Goal: Task Accomplishment & Management: Complete application form

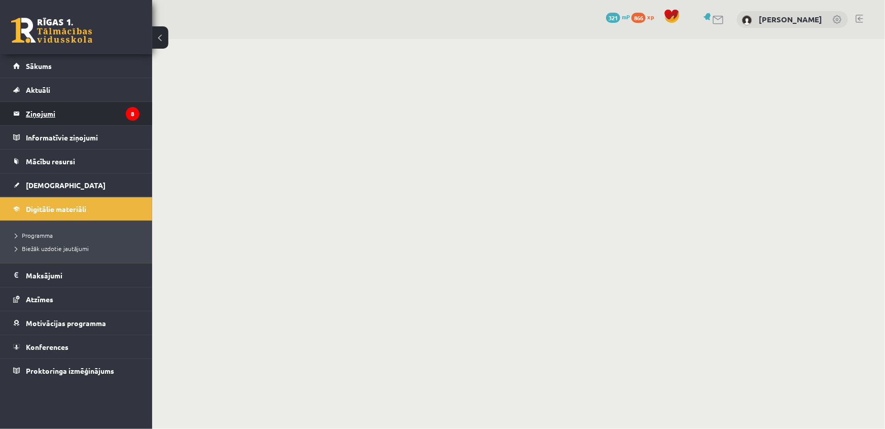
click at [125, 116] on legend "Ziņojumi 8" at bounding box center [83, 113] width 114 height 23
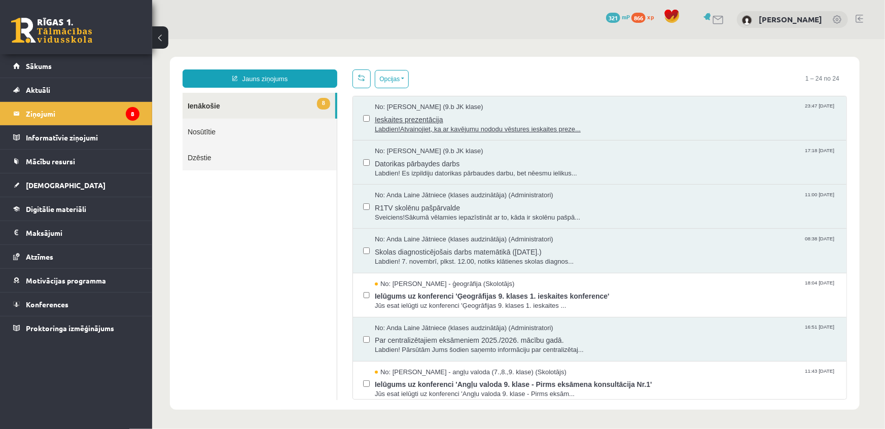
click at [476, 122] on span "Ieskaites prezentācija" at bounding box center [604, 118] width 461 height 13
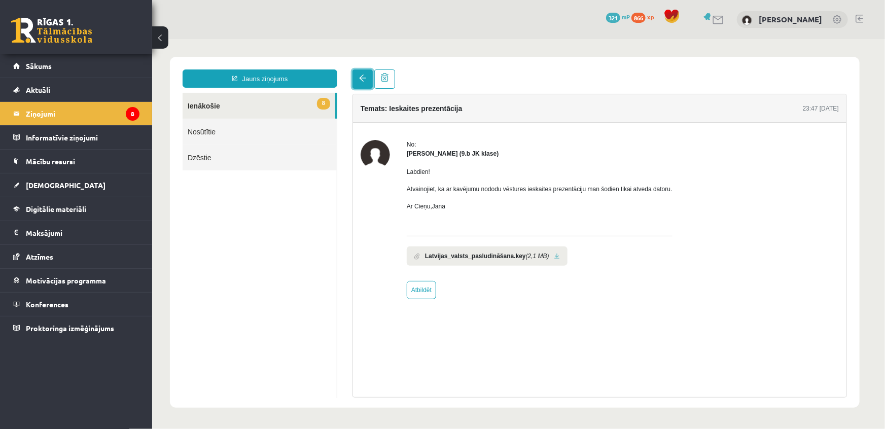
click at [365, 82] on link at bounding box center [362, 78] width 20 height 19
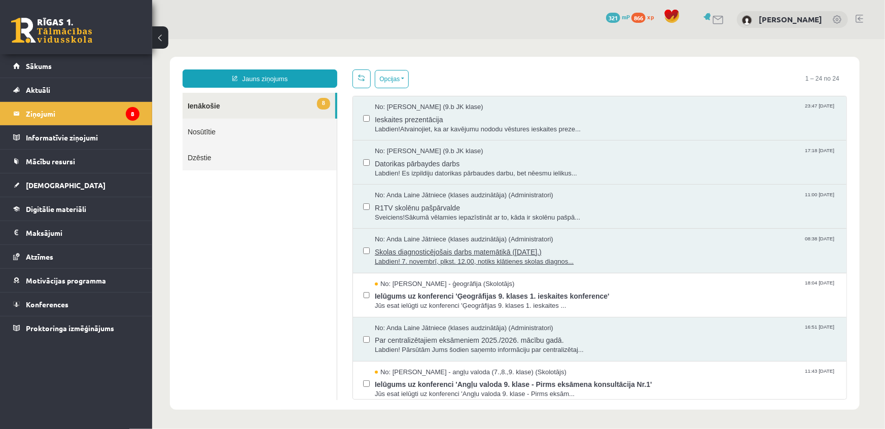
click at [451, 246] on span "Skolas diagnosticējošais darbs matemātikā (07.11.2025.)" at bounding box center [604, 250] width 461 height 13
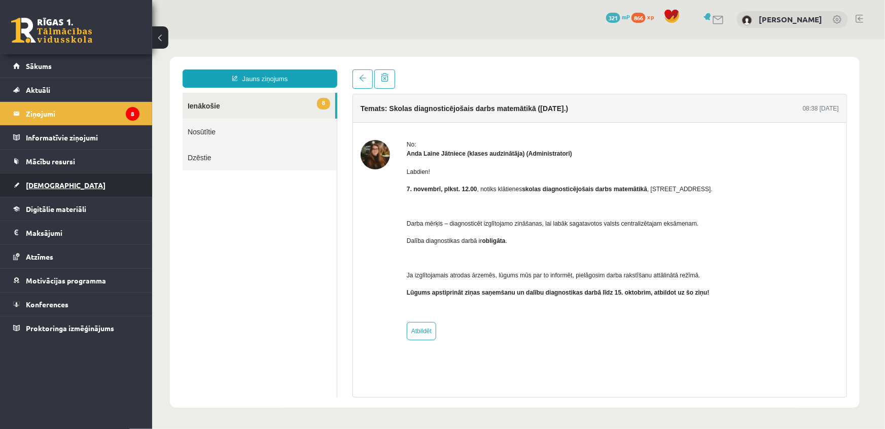
click at [44, 184] on span "[DEMOGRAPHIC_DATA]" at bounding box center [66, 185] width 80 height 9
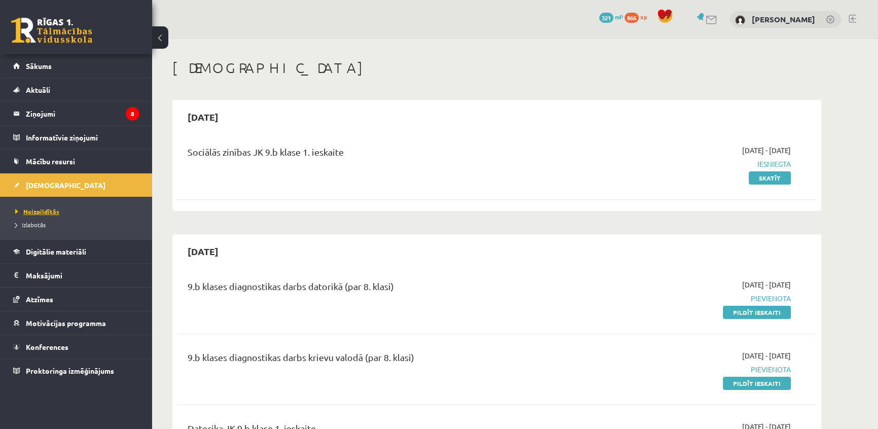
click at [45, 213] on span "Neizpildītās" at bounding box center [37, 211] width 44 height 8
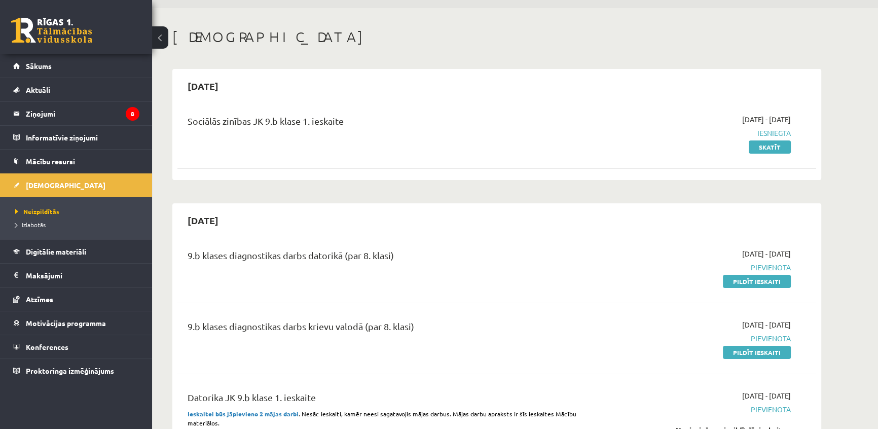
scroll to position [52, 0]
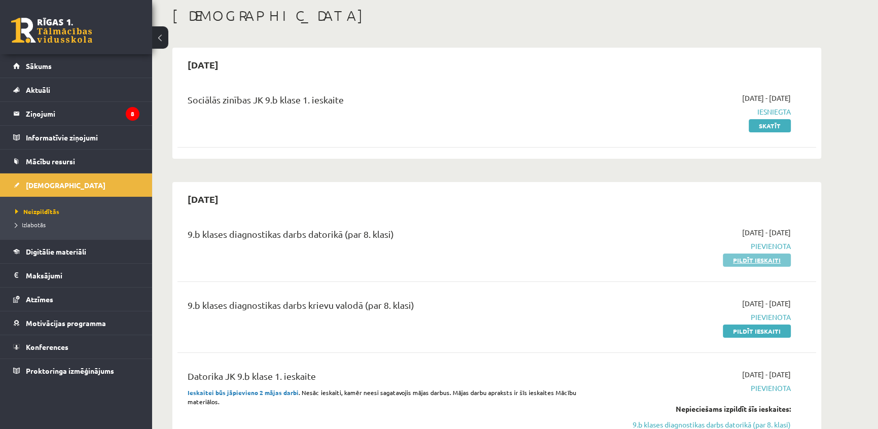
click at [742, 259] on link "Pildīt ieskaiti" at bounding box center [757, 260] width 68 height 13
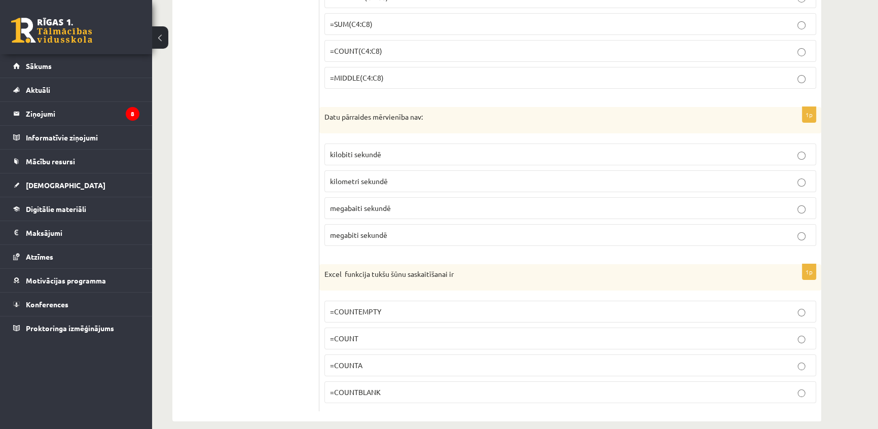
scroll to position [4611, 0]
drag, startPoint x: 325, startPoint y: 262, endPoint x: 471, endPoint y: 278, distance: 146.9
click at [471, 278] on div "Excel funkcija tukšu šūnu saskaitīšanai ir" at bounding box center [570, 276] width 502 height 26
copy p "Excel funkcija tukšu šūnu saskaitīšanai ir"
click at [375, 332] on p "=COUNT" at bounding box center [570, 337] width 481 height 11
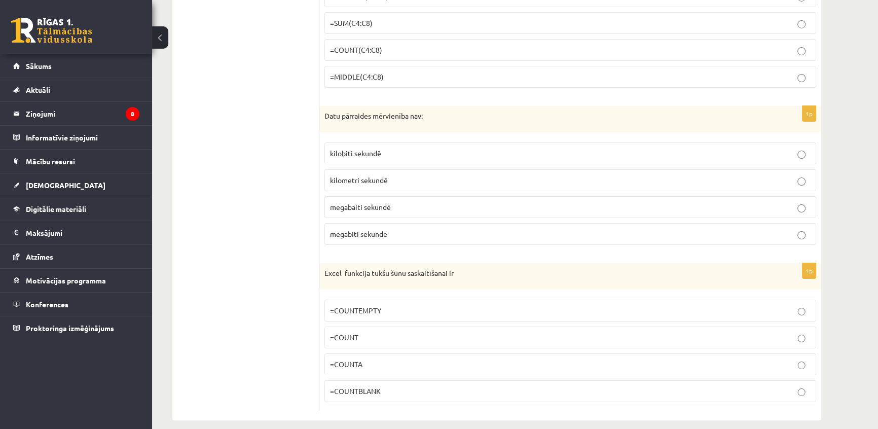
click at [362, 359] on p "=COUNTA" at bounding box center [570, 364] width 481 height 11
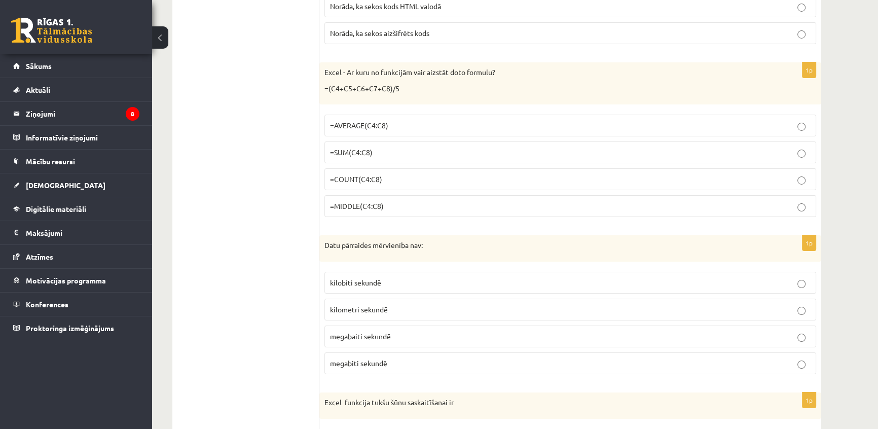
scroll to position [4493, 0]
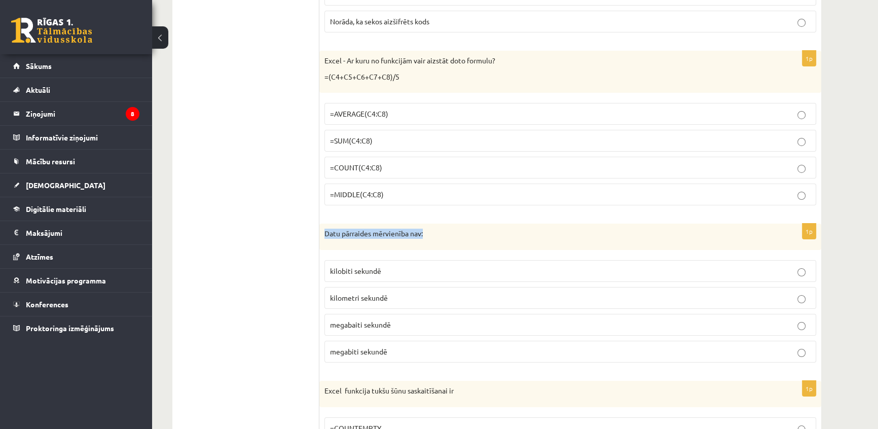
drag, startPoint x: 323, startPoint y: 223, endPoint x: 442, endPoint y: 230, distance: 119.4
click at [442, 230] on div "Datu pārraides mērvienība nav:" at bounding box center [570, 237] width 502 height 26
copy p "Datu pārraides mērvienība nav:"
click at [350, 294] on label "kilometri sekundē" at bounding box center [571, 298] width 492 height 22
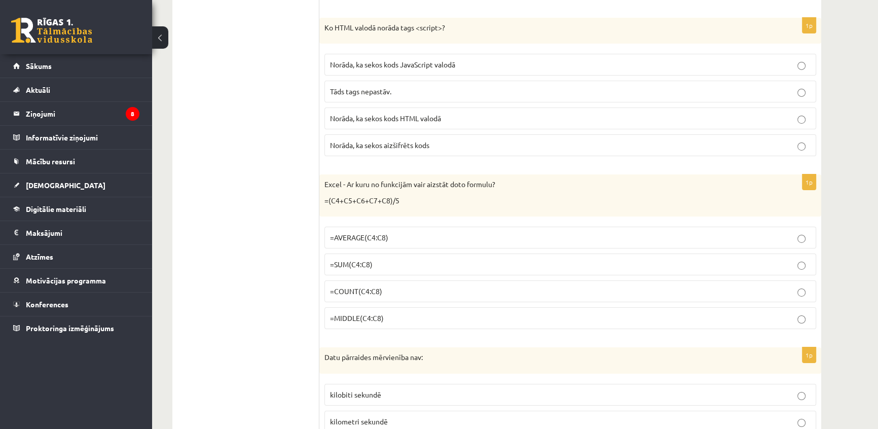
scroll to position [4355, 0]
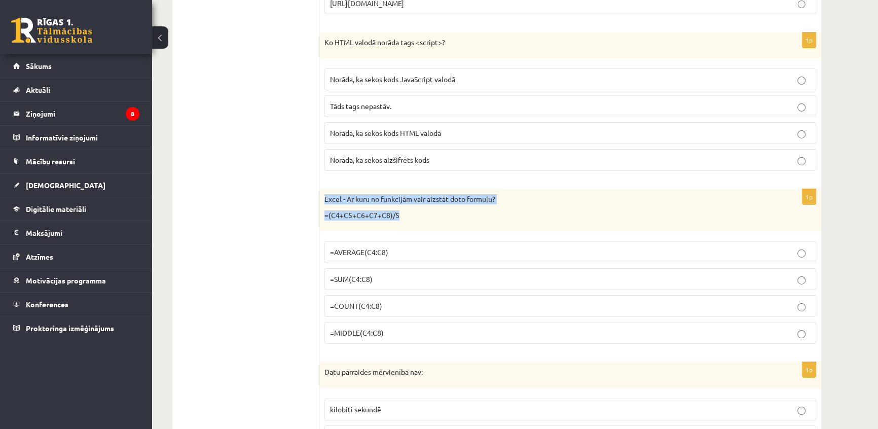
drag, startPoint x: 324, startPoint y: 184, endPoint x: 401, endPoint y: 198, distance: 78.4
click at [401, 198] on div "Excel - Ar kuru no funkcijām vair aizstāt doto formulu? =(C4+C5+C6+C7+C8)/5" at bounding box center [570, 210] width 502 height 42
copy div "Excel - Ar kuru no funkcijām vair aizstāt doto formulu? =(C4+C5+C6+C7+C8)/5"
click at [346, 322] on label "=MIDDLE(C4:C8)" at bounding box center [571, 333] width 492 height 22
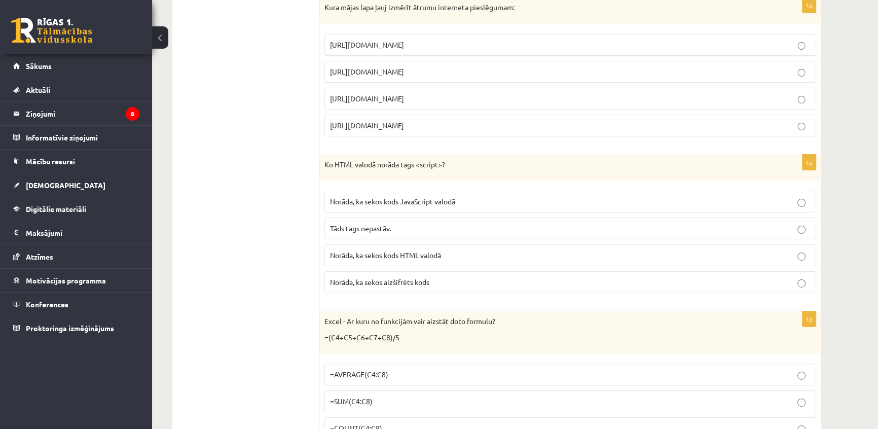
scroll to position [4216, 0]
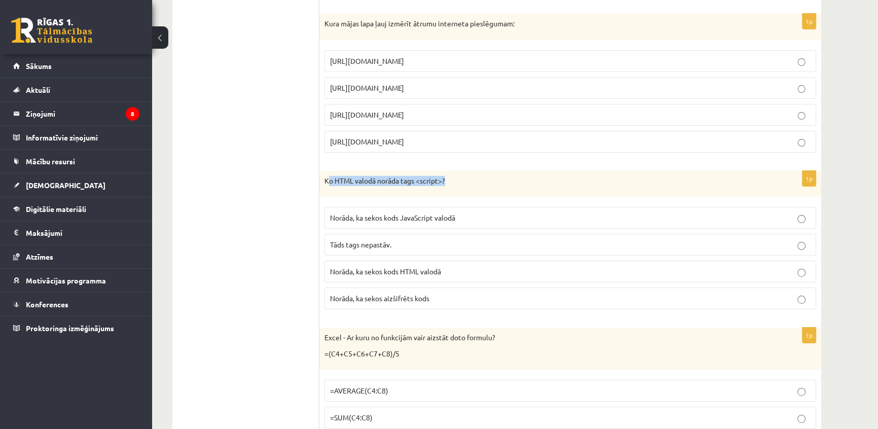
drag, startPoint x: 329, startPoint y: 166, endPoint x: 464, endPoint y: 174, distance: 135.6
click at [464, 176] on p "Ko HTML valodā norāda tags <script>?" at bounding box center [545, 181] width 441 height 10
click at [335, 176] on p "Ko HTML valodā norāda tags <script>?" at bounding box center [545, 181] width 441 height 10
drag, startPoint x: 322, startPoint y: 170, endPoint x: 488, endPoint y: 184, distance: 166.9
click at [488, 184] on div "Ko HTML valodā norāda tags <script>?" at bounding box center [570, 184] width 502 height 26
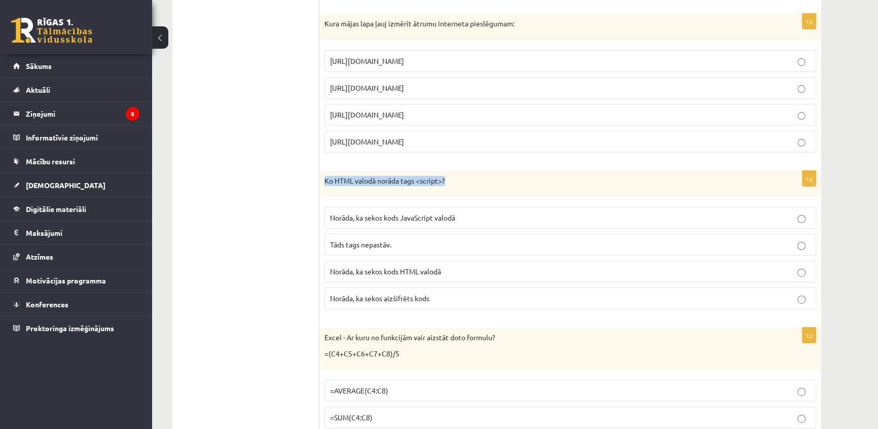
copy p "Ko HTML valodā norāda tags <script>?"
click at [365, 267] on span "Norāda, ka sekos kods HTML valodā" at bounding box center [385, 271] width 111 height 9
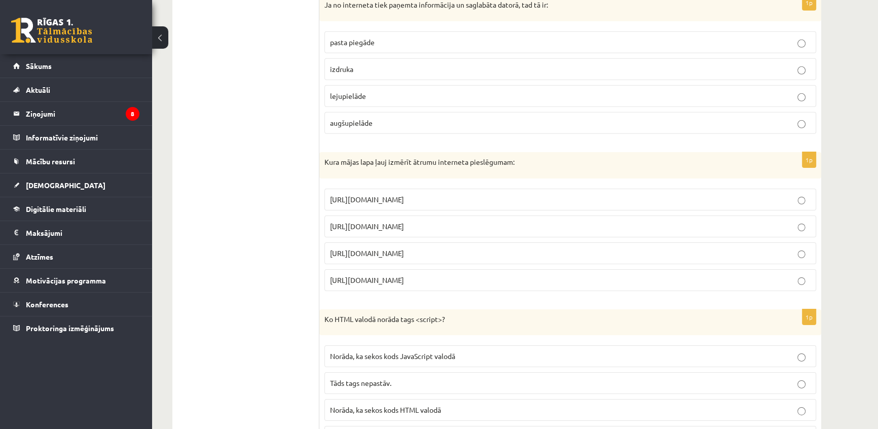
scroll to position [4032, 0]
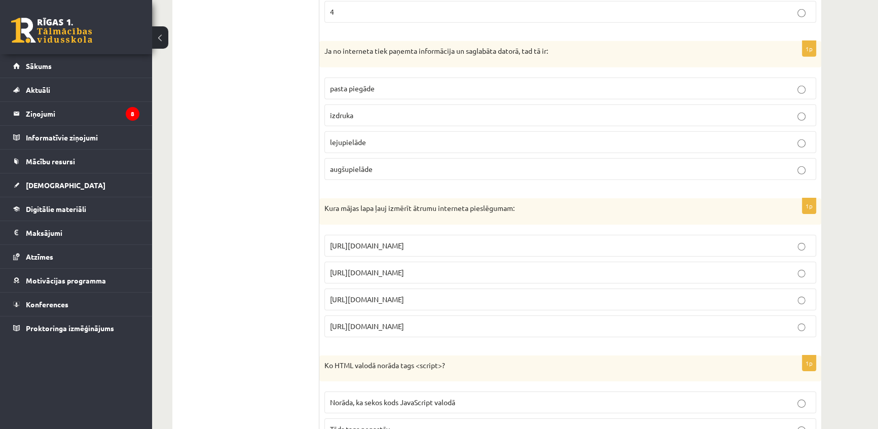
click at [396, 295] on span "http://www.internetaatrums.lv" at bounding box center [367, 299] width 74 height 9
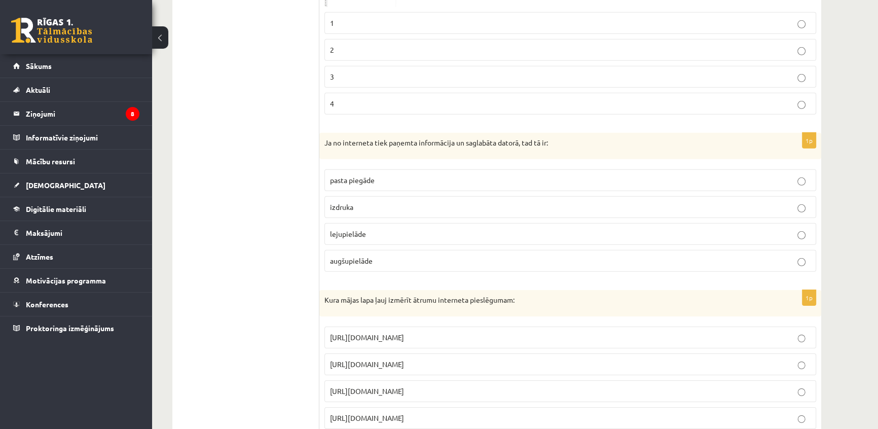
scroll to position [3894, 0]
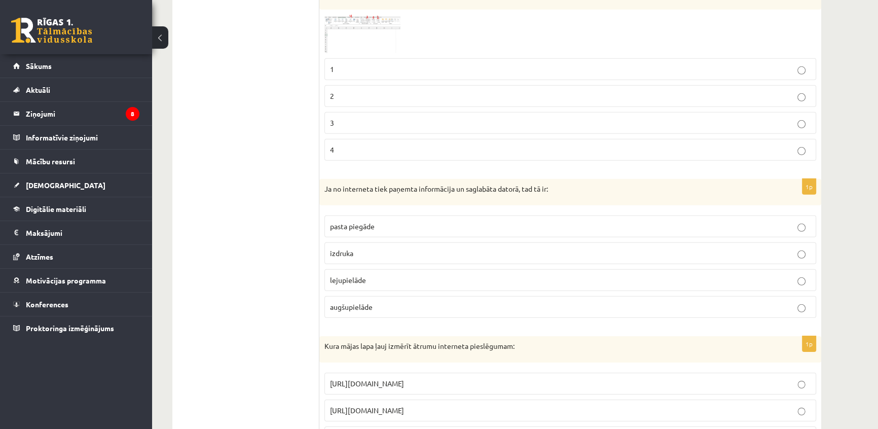
click at [370, 275] on p "lejupielāde" at bounding box center [570, 280] width 481 height 11
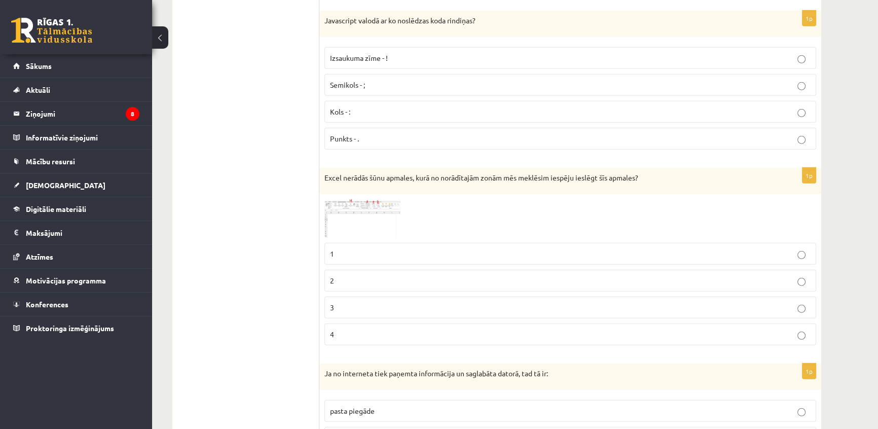
scroll to position [3663, 0]
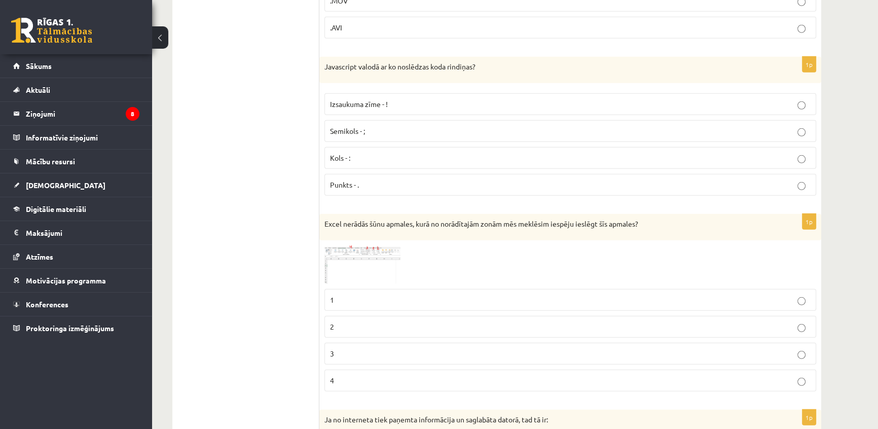
click at [357, 264] on span at bounding box center [363, 270] width 16 height 16
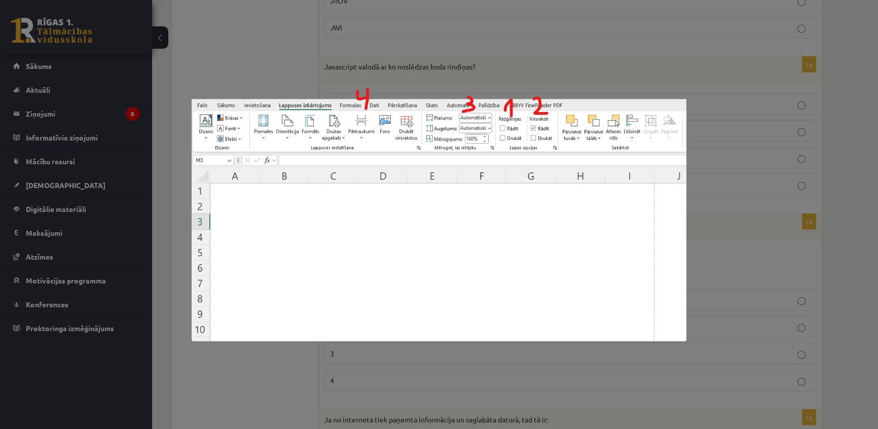
click at [355, 370] on div at bounding box center [439, 214] width 878 height 429
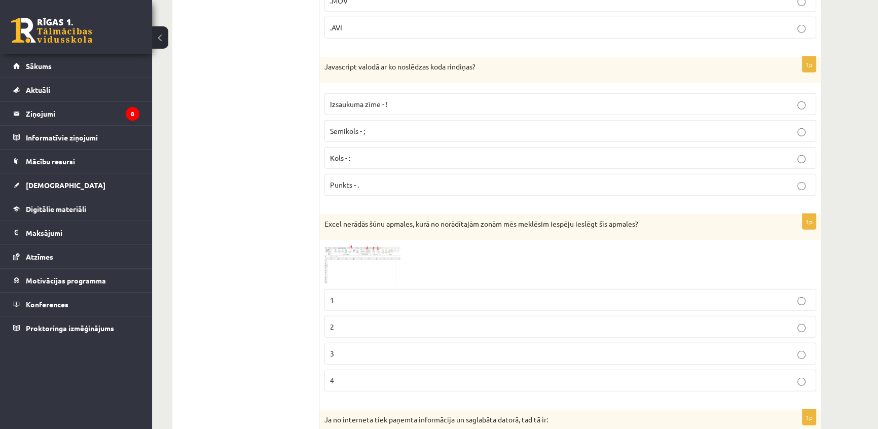
click at [355, 262] on span at bounding box center [363, 270] width 16 height 16
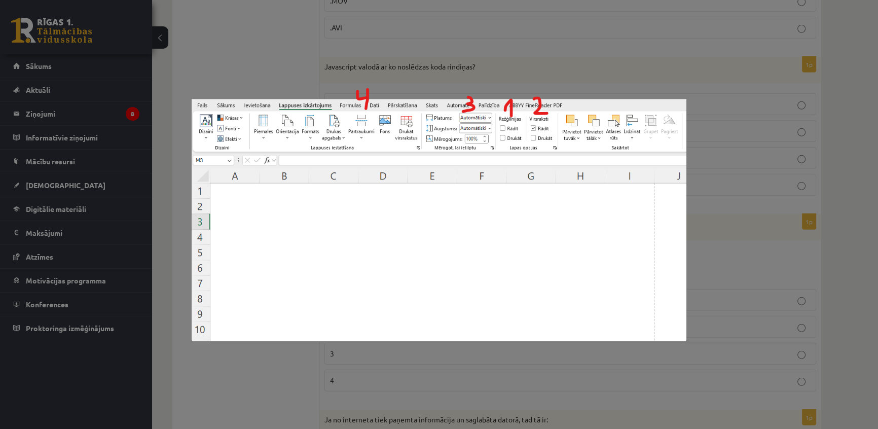
click at [335, 366] on div at bounding box center [439, 214] width 878 height 429
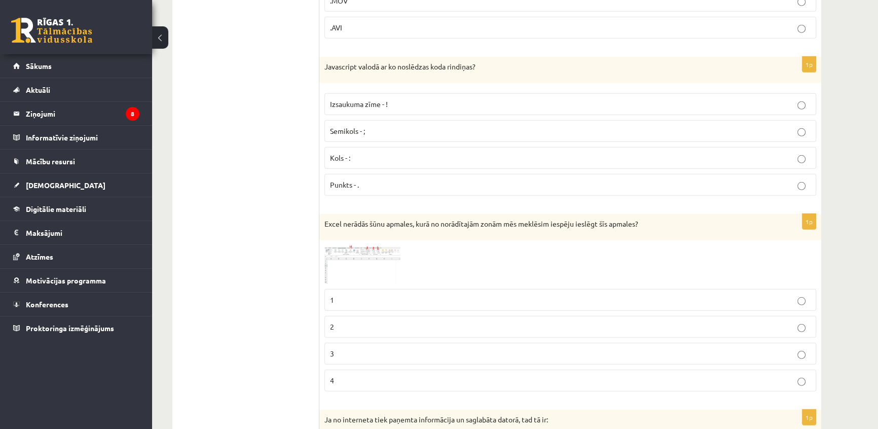
click at [370, 262] on span at bounding box center [363, 270] width 16 height 16
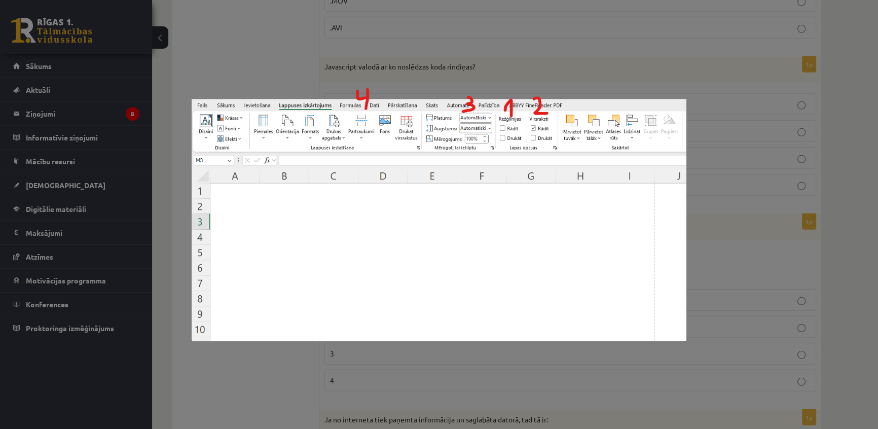
click at [360, 363] on div at bounding box center [439, 214] width 878 height 429
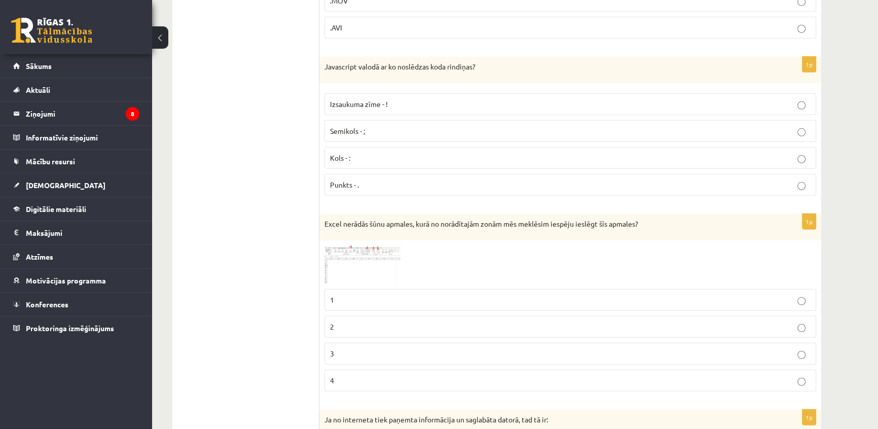
click at [355, 289] on label "1" at bounding box center [571, 300] width 492 height 22
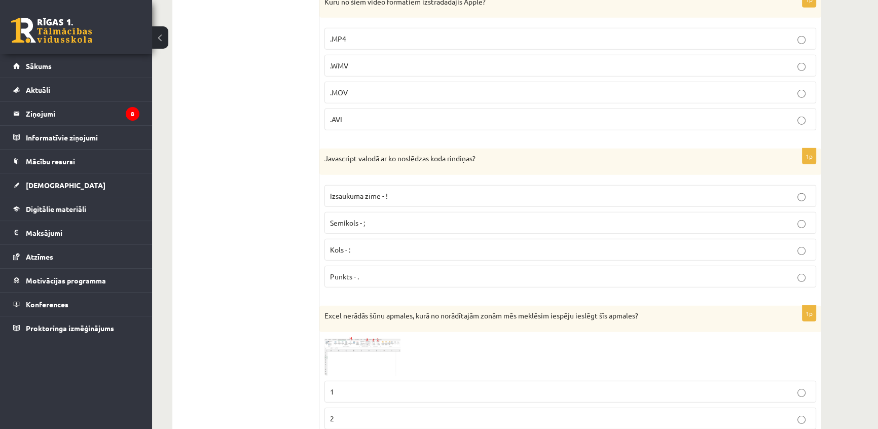
scroll to position [3571, 0]
drag, startPoint x: 329, startPoint y: 149, endPoint x: 309, endPoint y: 137, distance: 22.8
click at [322, 149] on div "Javascript valodā ar ko noslēdzas koda rindiņas?" at bounding box center [570, 162] width 502 height 26
click at [334, 154] on p "Javascript valodā ar ko noslēdzas koda rindiņas?" at bounding box center [545, 159] width 441 height 10
drag, startPoint x: 322, startPoint y: 149, endPoint x: 518, endPoint y: 148, distance: 196.3
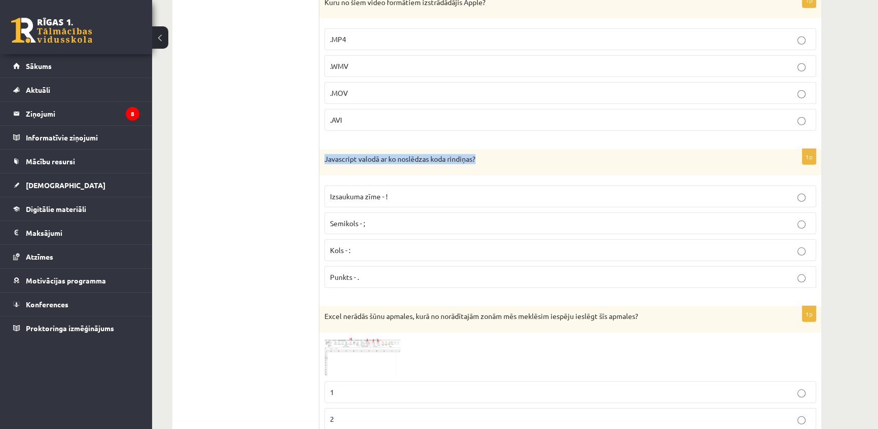
click at [518, 149] on div "Javascript valodā ar ko noslēdzas koda rindiņas?" at bounding box center [570, 162] width 502 height 26
copy p "Javascript valodā ar ko noslēdzas koda rindiņas?"
click at [369, 272] on p "Punkts - ." at bounding box center [570, 277] width 481 height 11
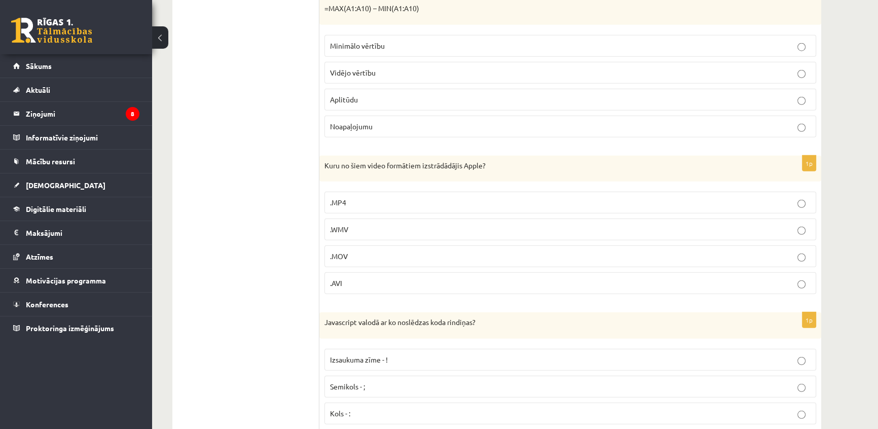
scroll to position [3387, 0]
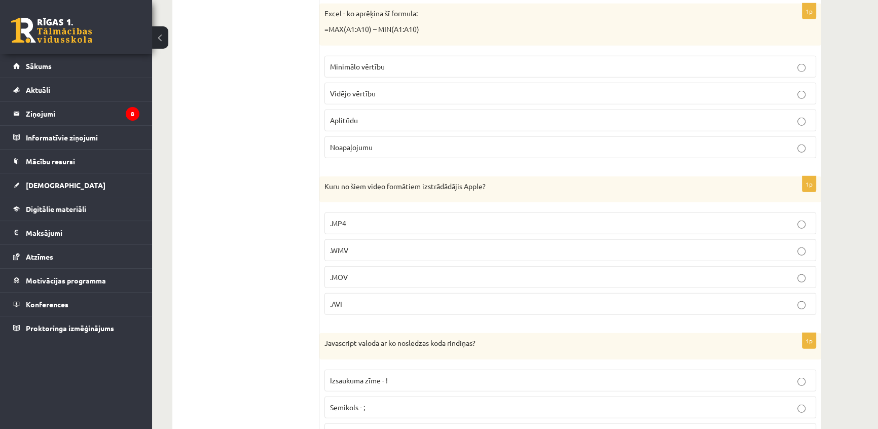
click at [371, 303] on label ".AVI" at bounding box center [571, 304] width 492 height 22
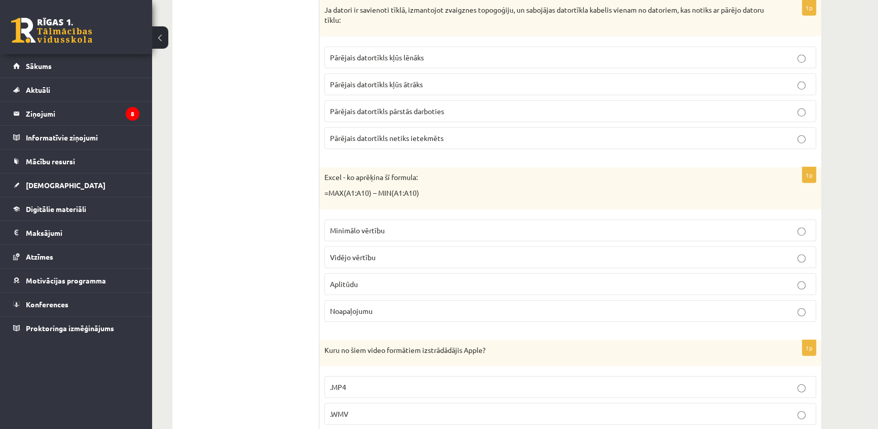
scroll to position [3202, 0]
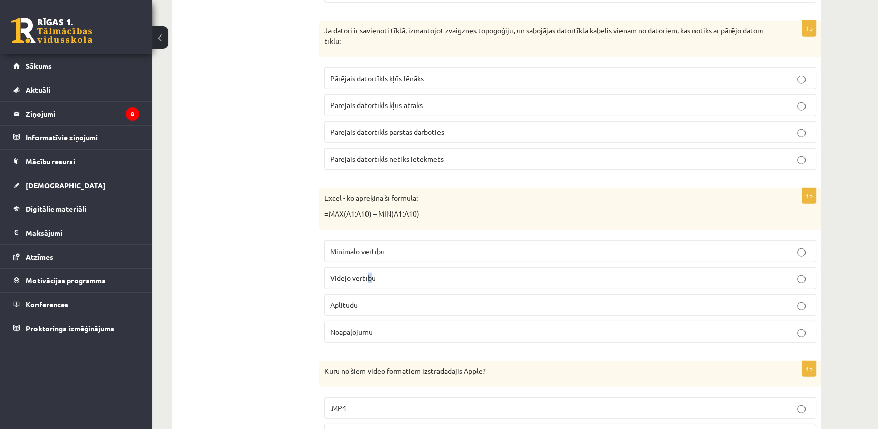
click at [370, 278] on label "Vidējo vērtību" at bounding box center [571, 278] width 492 height 22
click at [379, 273] on p "Vidējo vērtību" at bounding box center [570, 278] width 481 height 11
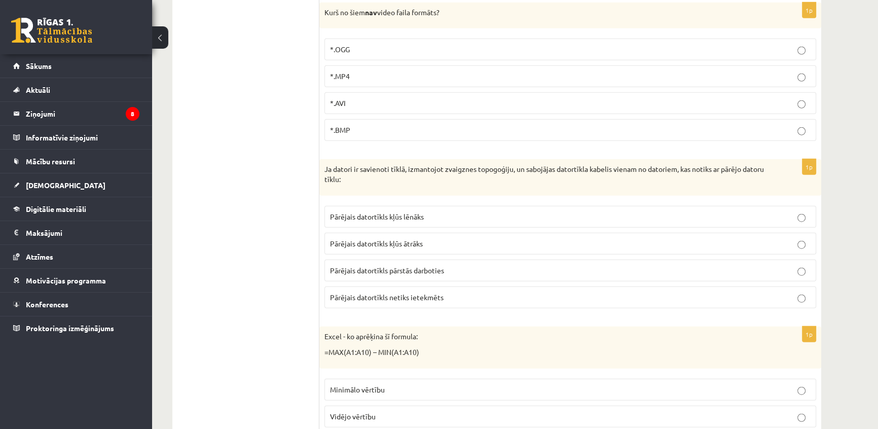
scroll to position [3017, 0]
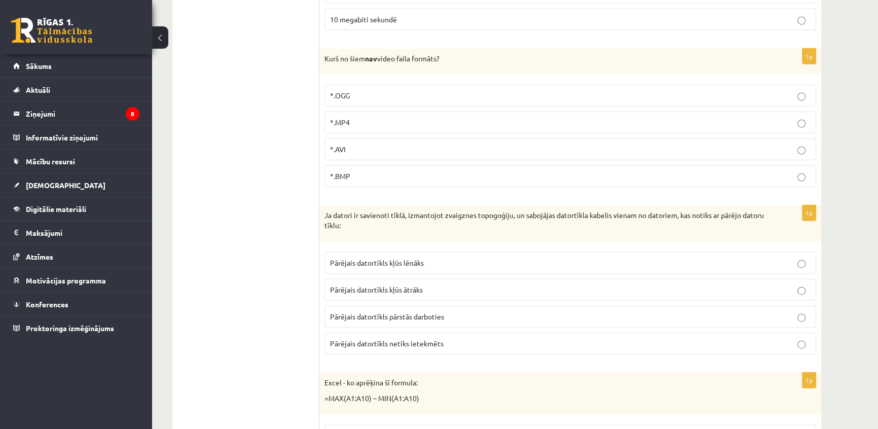
click at [357, 313] on p "Pārējais datortīkls pārstās darboties" at bounding box center [570, 316] width 481 height 11
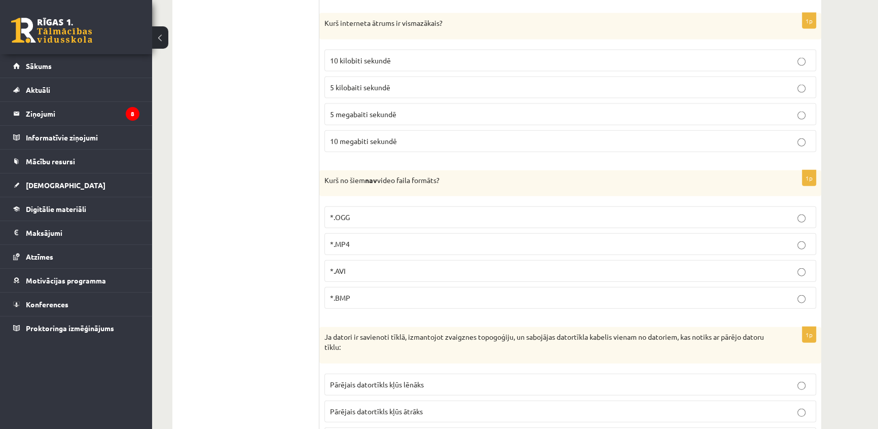
scroll to position [2879, 0]
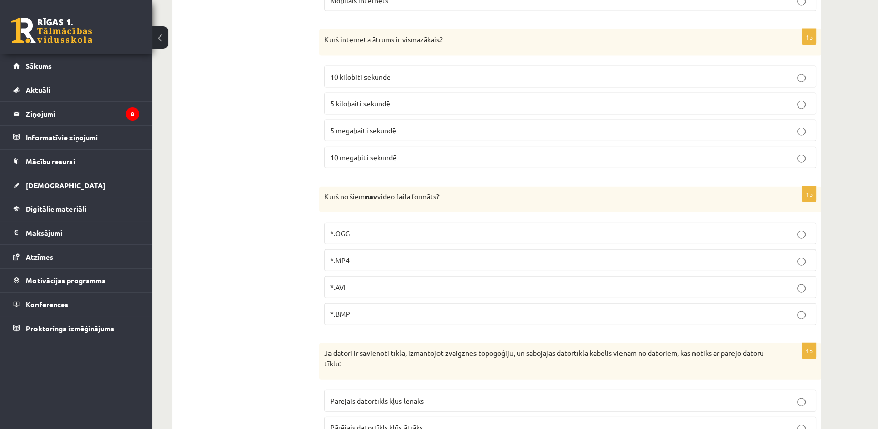
click at [332, 232] on p "*.OGG" at bounding box center [570, 233] width 481 height 11
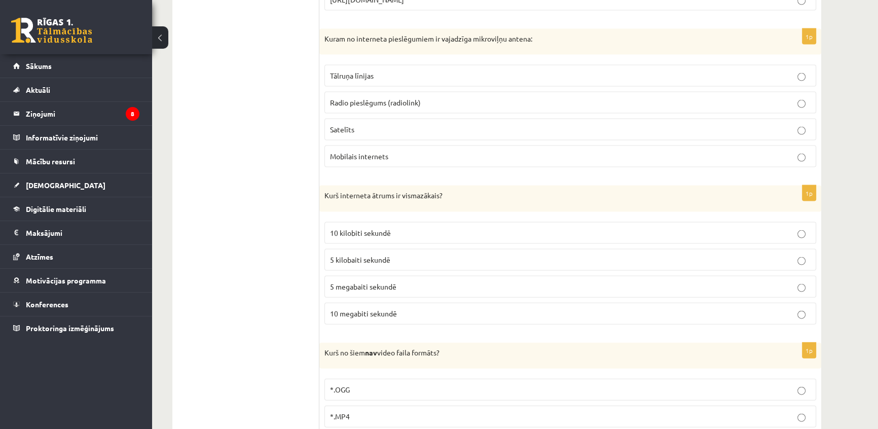
scroll to position [2695, 0]
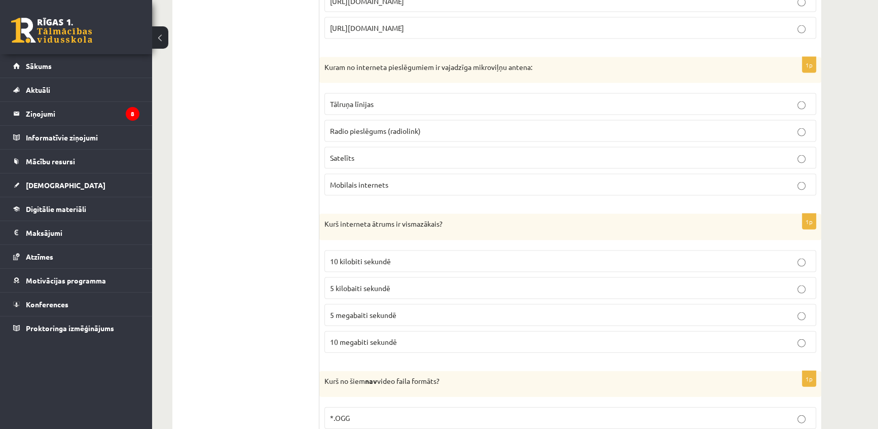
click at [376, 131] on label "Radio pieslēgums (radiolink)" at bounding box center [571, 131] width 492 height 22
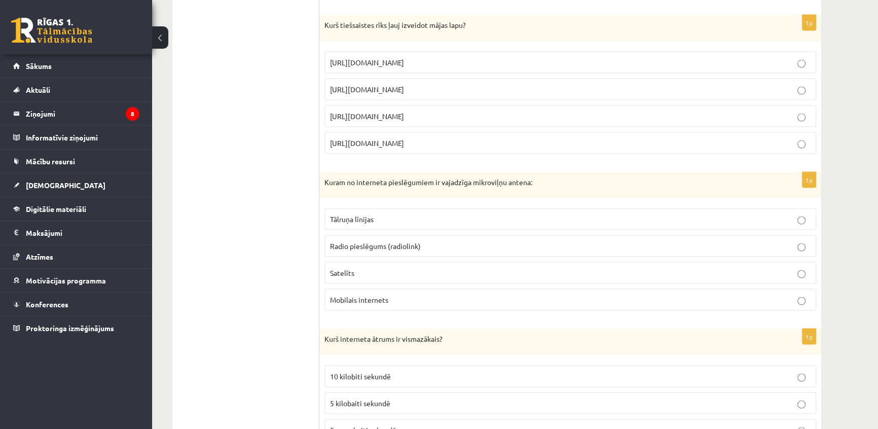
scroll to position [2603, 0]
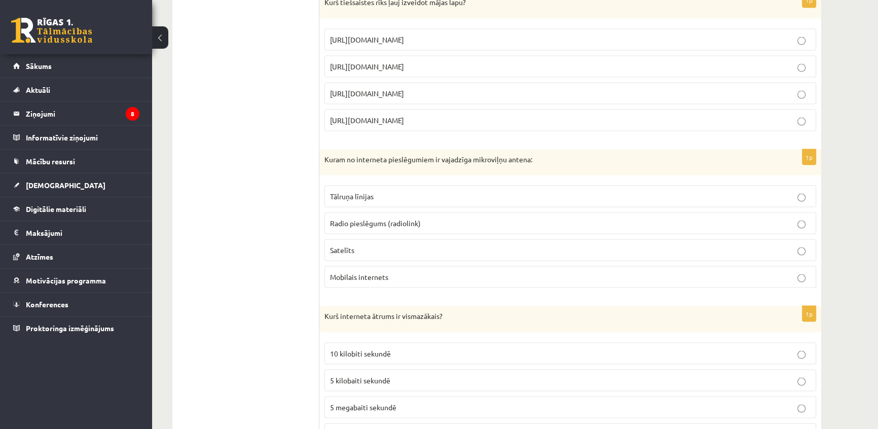
click at [335, 376] on span "5 kilobaiti sekundē" at bounding box center [360, 380] width 60 height 9
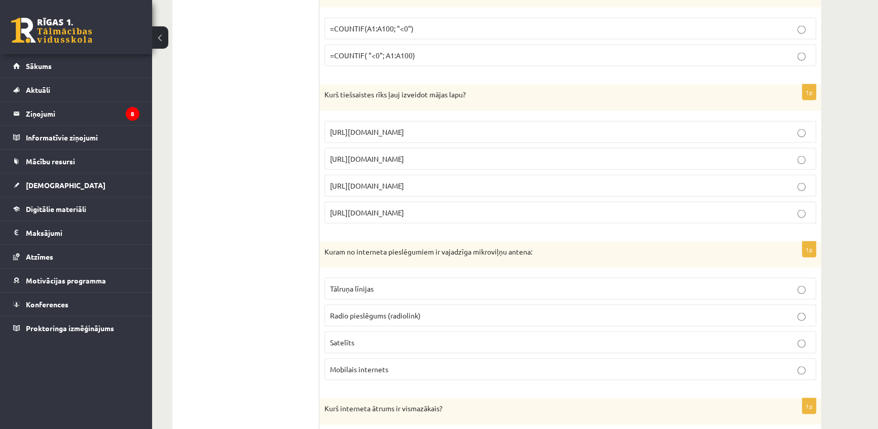
scroll to position [2465, 0]
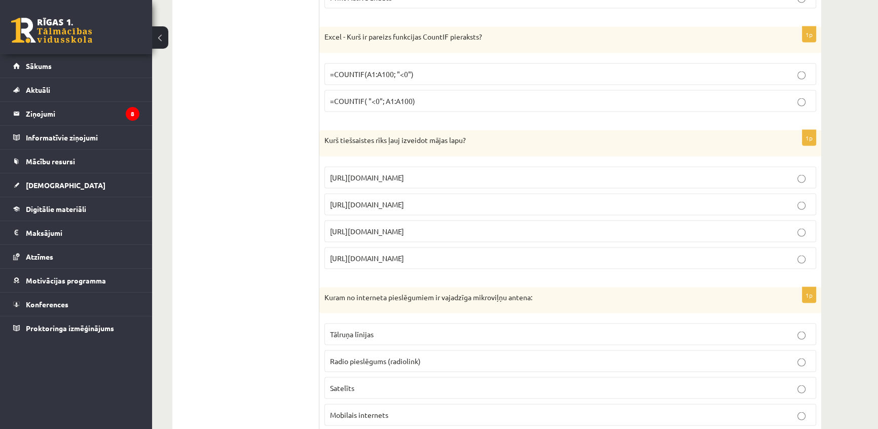
click at [440, 167] on label "https://www.zoho.com/mail" at bounding box center [571, 178] width 492 height 22
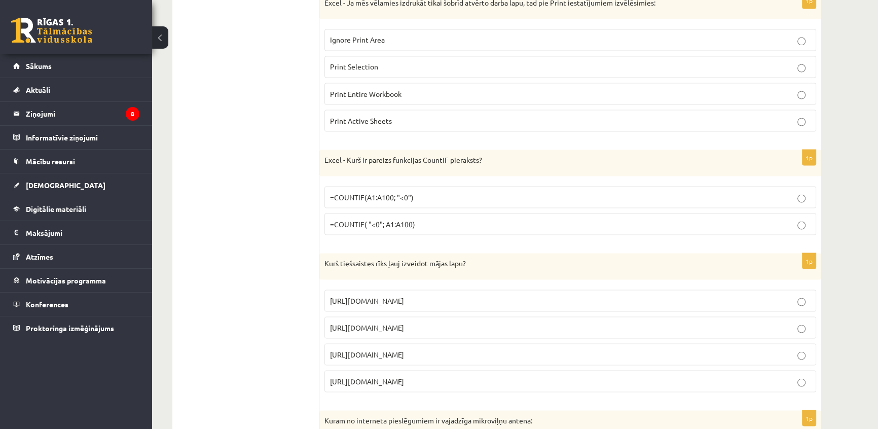
scroll to position [2326, 0]
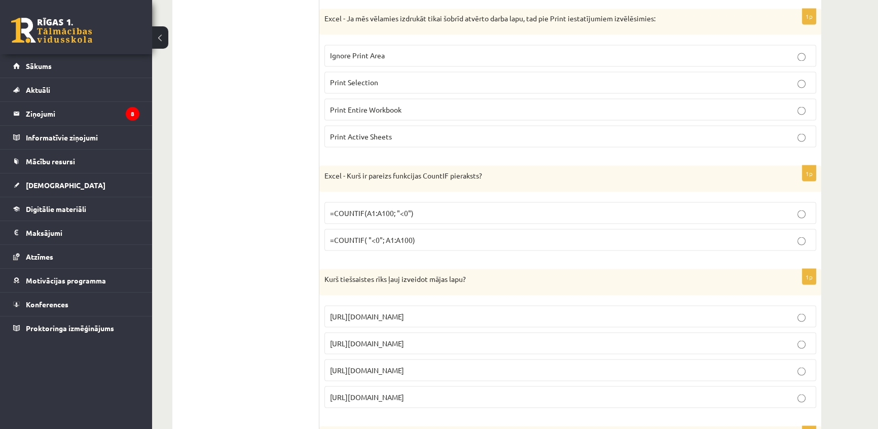
click at [436, 207] on p "=COUNTIF(A1:A100; "<0")" at bounding box center [570, 212] width 481 height 11
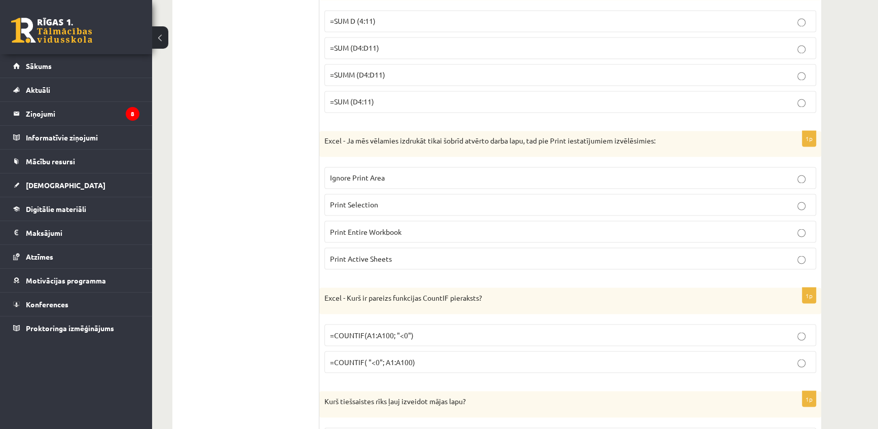
scroll to position [2188, 0]
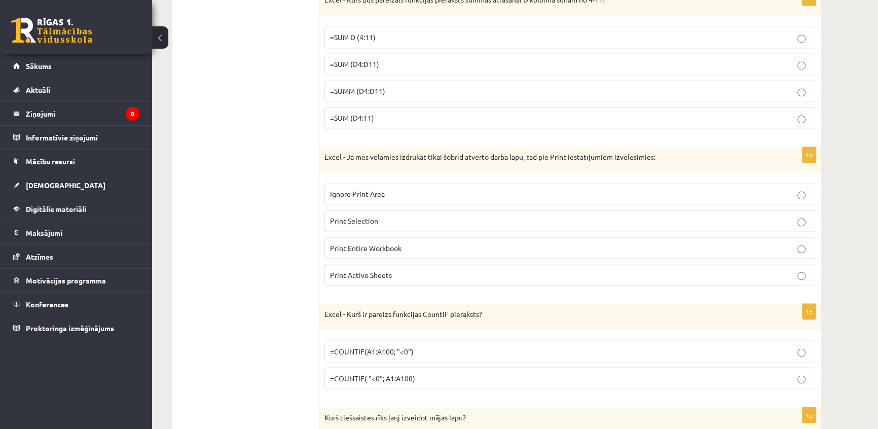
click at [498, 210] on label "Print Selection" at bounding box center [571, 221] width 492 height 22
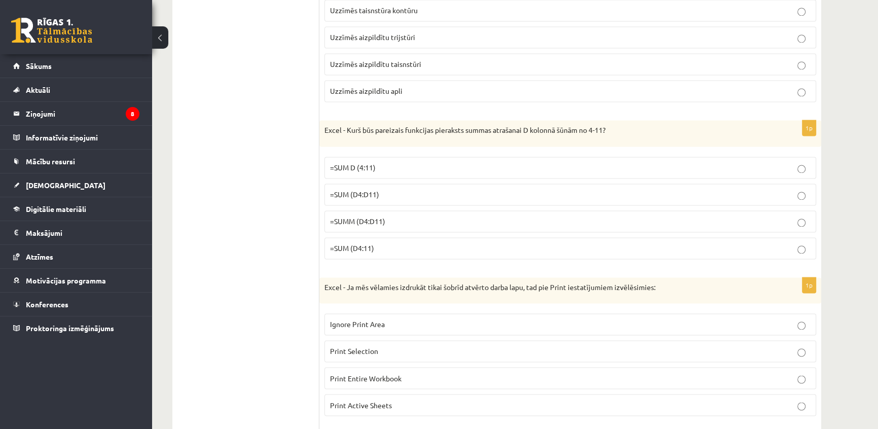
scroll to position [2003, 0]
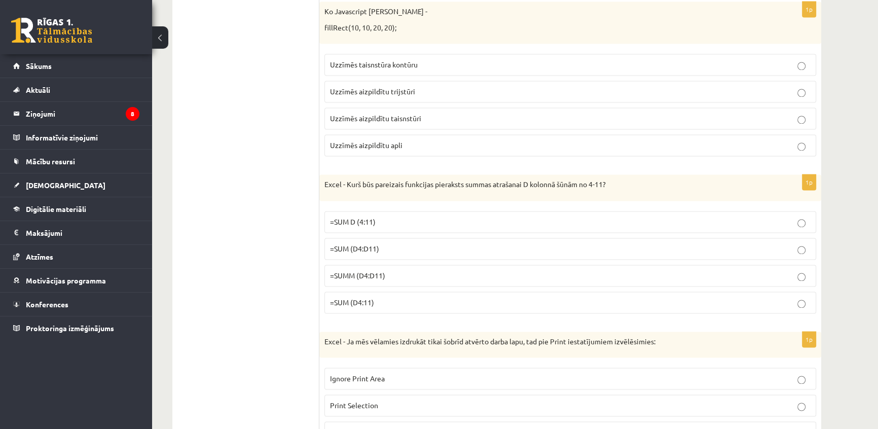
click at [332, 217] on span "=SUM D (4:11)" at bounding box center [353, 221] width 46 height 9
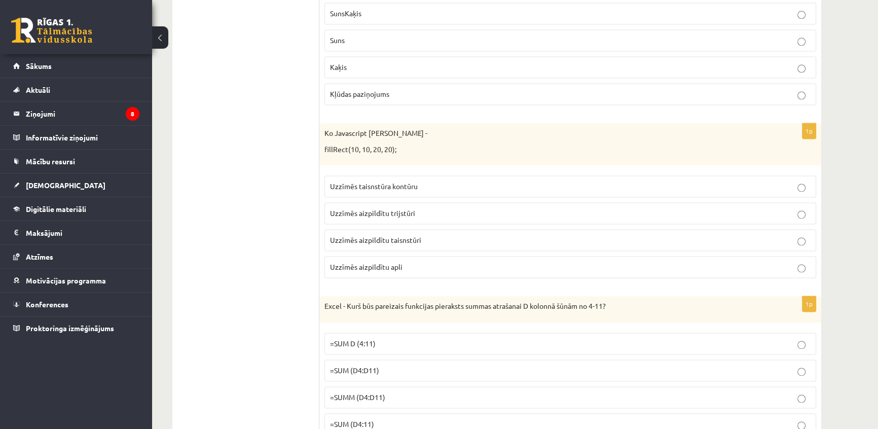
scroll to position [1865, 0]
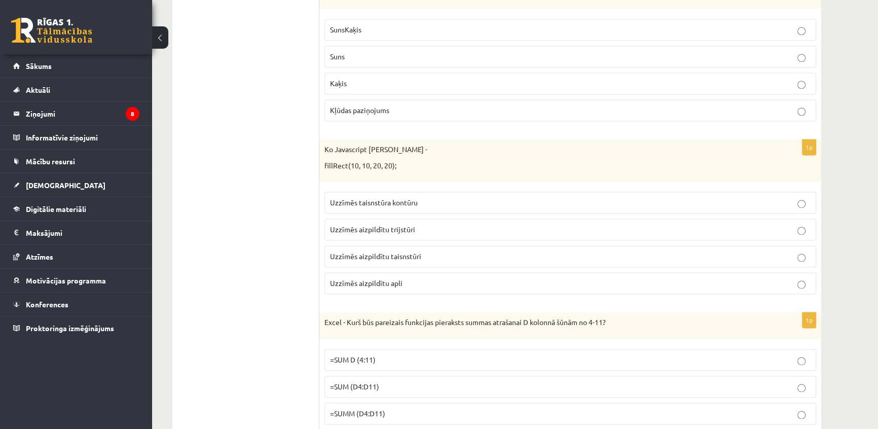
click at [371, 202] on span "Uzzīmēs taisnstūra kontūru" at bounding box center [374, 202] width 88 height 9
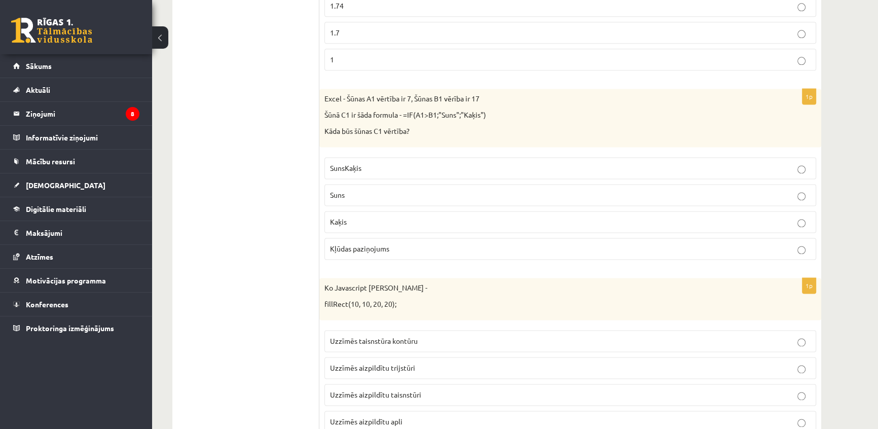
scroll to position [1681, 0]
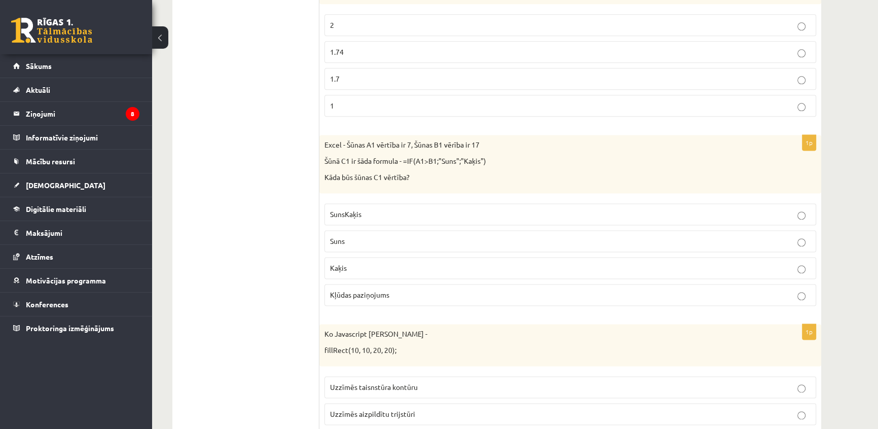
click at [335, 225] on fieldset "SunsKaķis Suns Kaķis Kļūdas paziņojums" at bounding box center [571, 253] width 492 height 111
click at [372, 243] on label "Suns" at bounding box center [571, 241] width 492 height 22
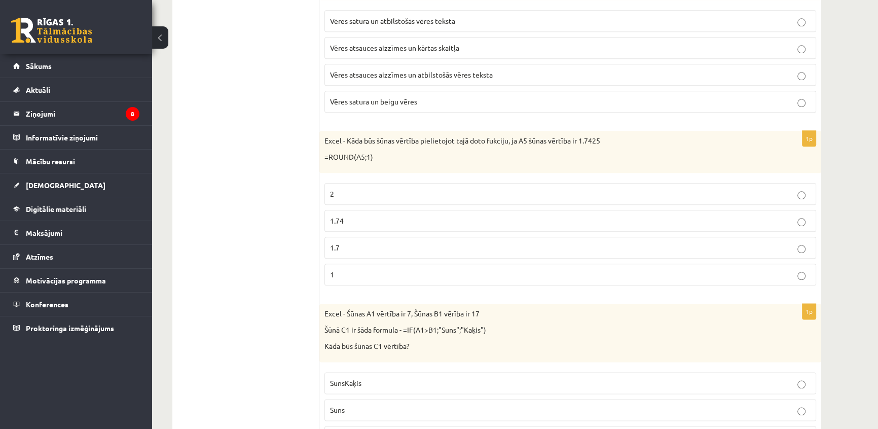
scroll to position [1496, 0]
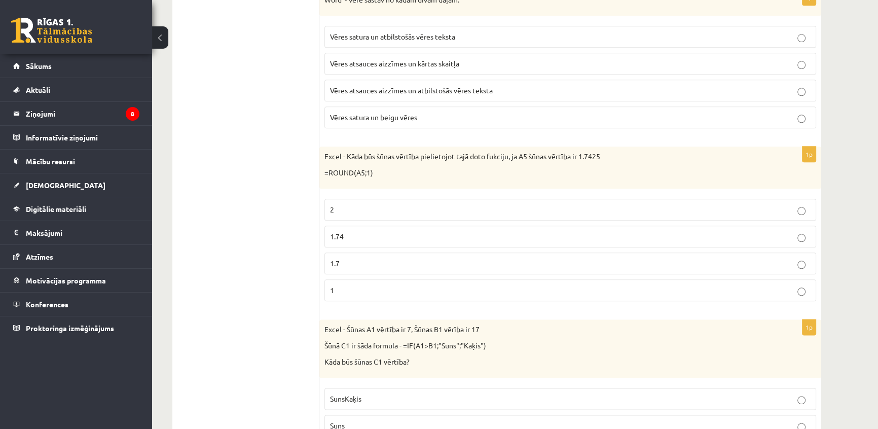
click at [367, 226] on label "1.74" at bounding box center [571, 237] width 492 height 22
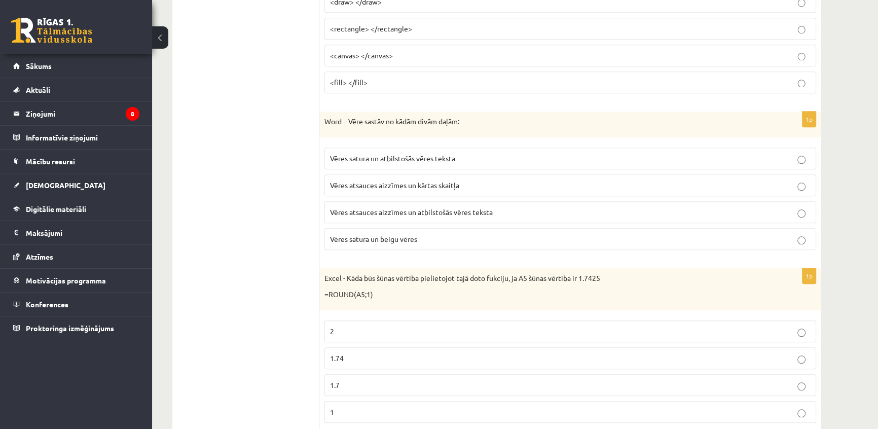
scroll to position [1358, 0]
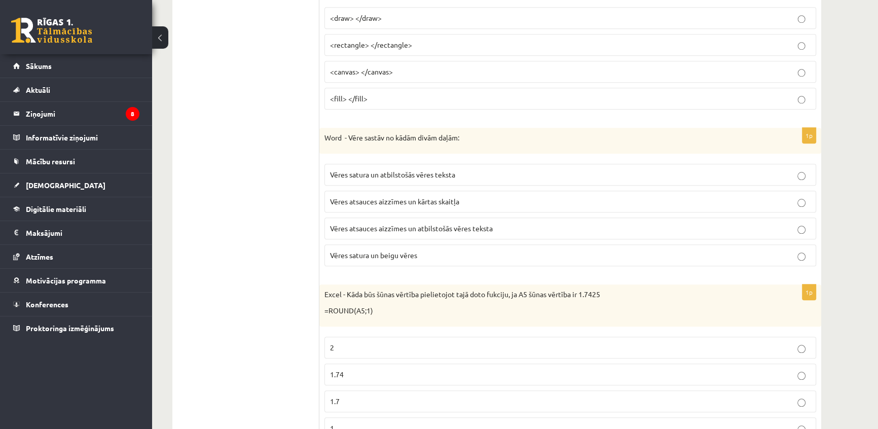
click at [442, 253] on p "Vēres satura un beigu vēres" at bounding box center [570, 255] width 481 height 11
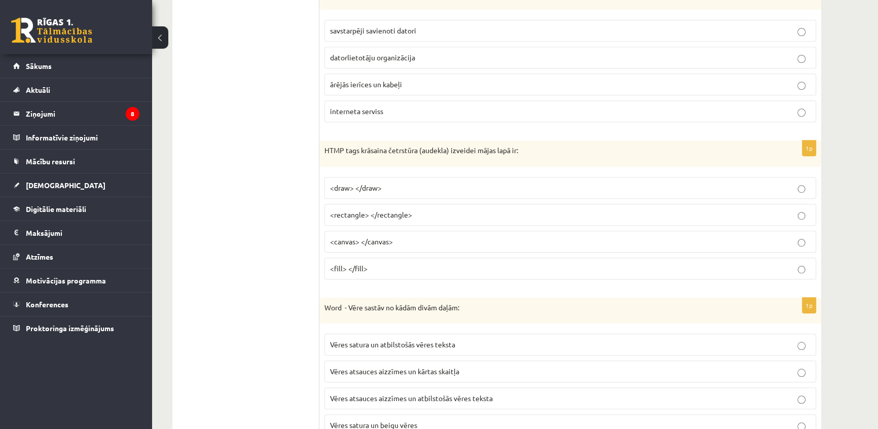
scroll to position [1173, 0]
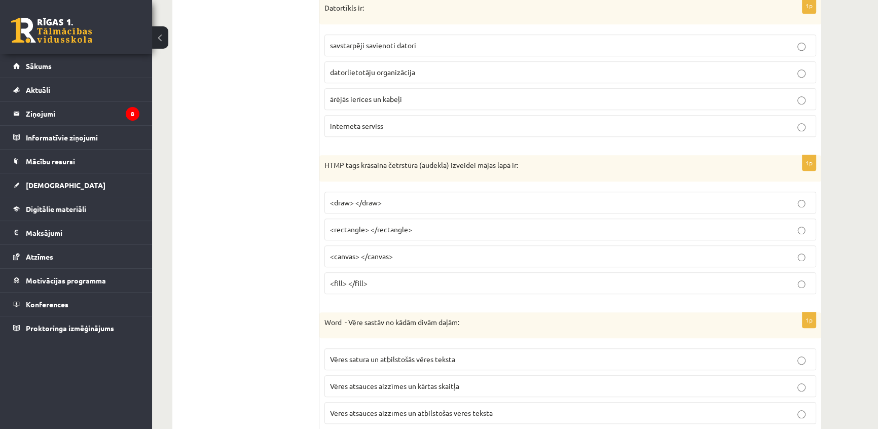
click at [396, 192] on label "<draw> </draw>" at bounding box center [571, 203] width 492 height 22
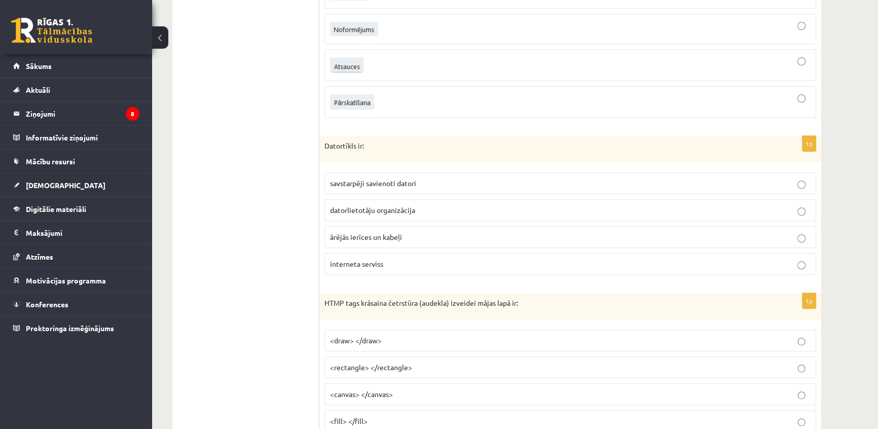
scroll to position [1035, 0]
click at [398, 189] on label "savstarpēji savienoti datori" at bounding box center [571, 184] width 492 height 22
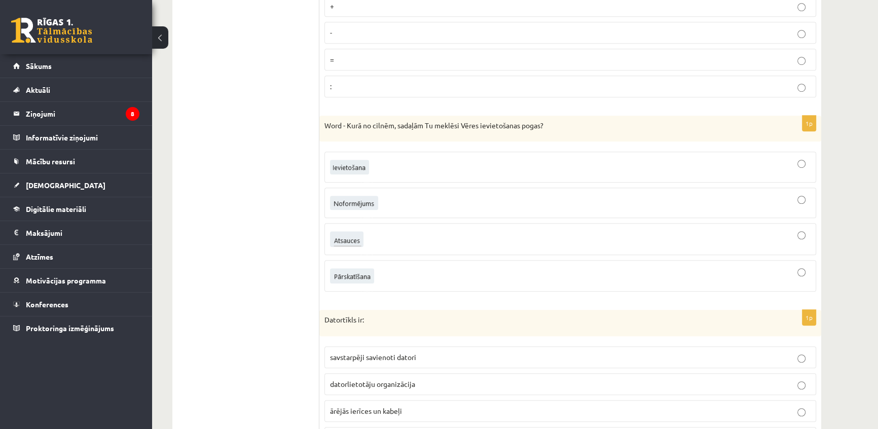
scroll to position [851, 0]
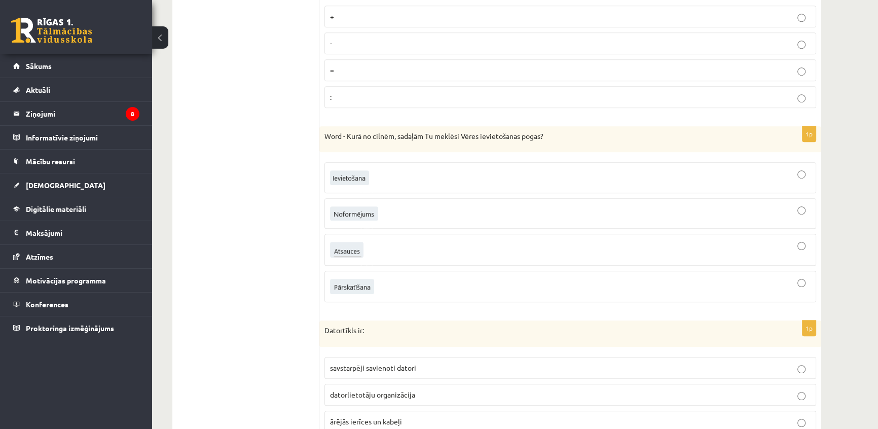
click at [394, 214] on div at bounding box center [570, 213] width 481 height 19
click at [371, 179] on div at bounding box center [570, 178] width 481 height 20
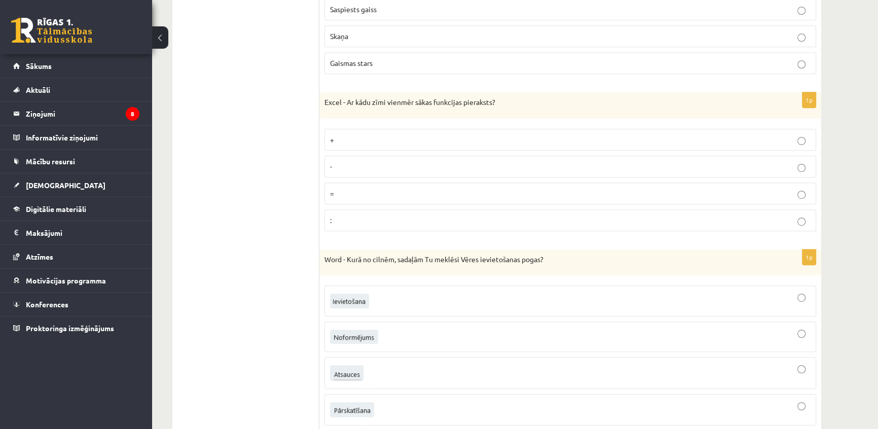
scroll to position [712, 0]
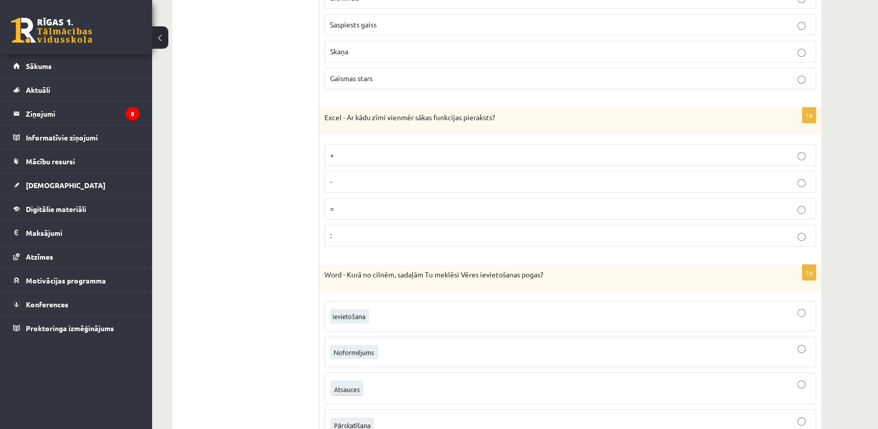
click at [370, 178] on p "-" at bounding box center [570, 181] width 481 height 11
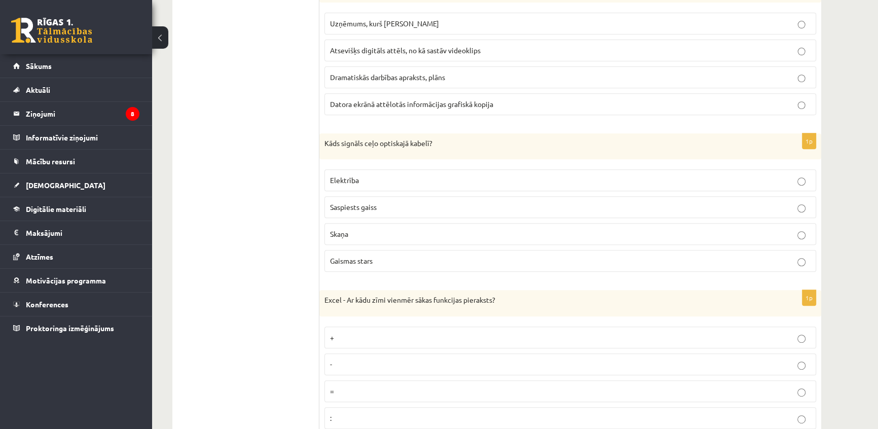
scroll to position [528, 0]
click at [416, 183] on p "Elektrība" at bounding box center [570, 182] width 481 height 11
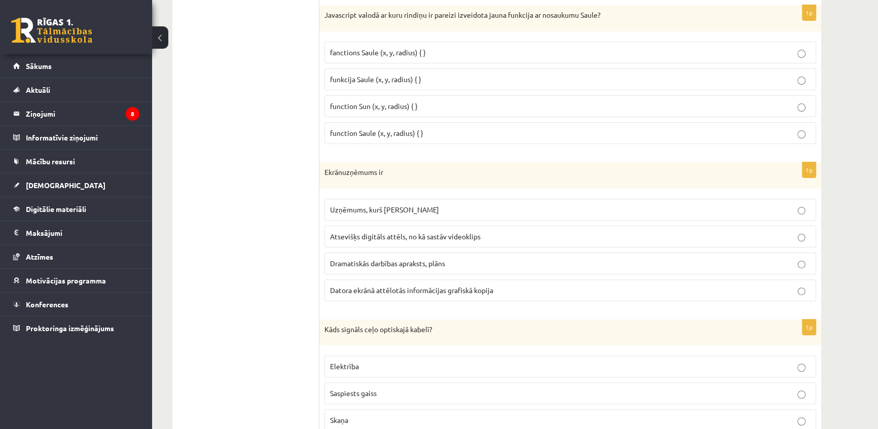
scroll to position [298, 0]
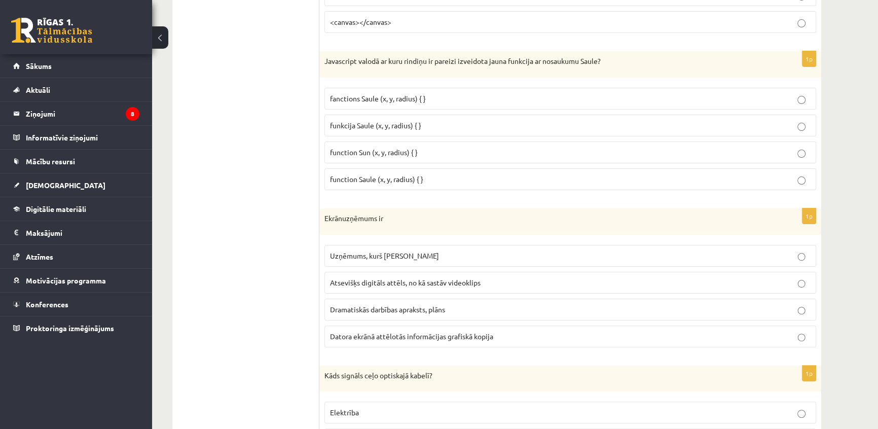
click at [400, 332] on span "Datora ekrānā attēlotās informācijas grafiskā kopija" at bounding box center [411, 336] width 163 height 9
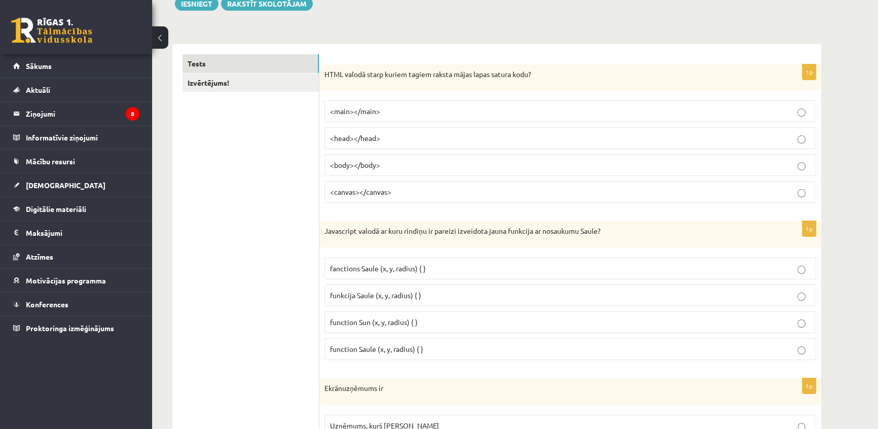
scroll to position [113, 0]
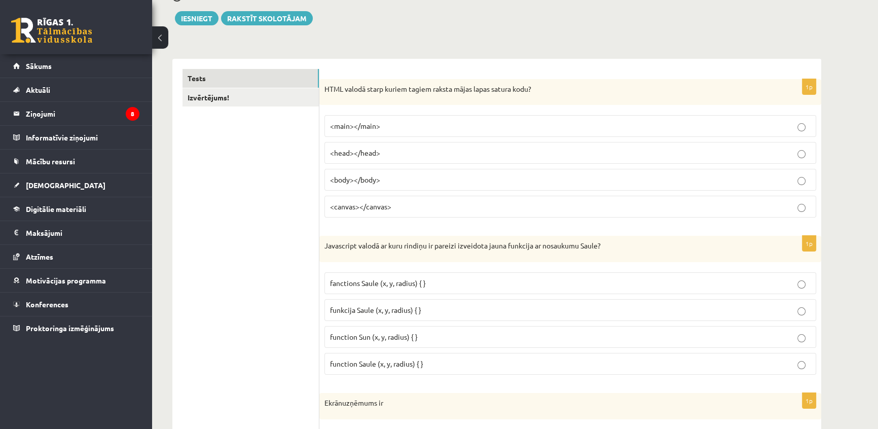
click at [358, 365] on span "function Saule (x, y, radius) { }" at bounding box center [376, 363] width 93 height 9
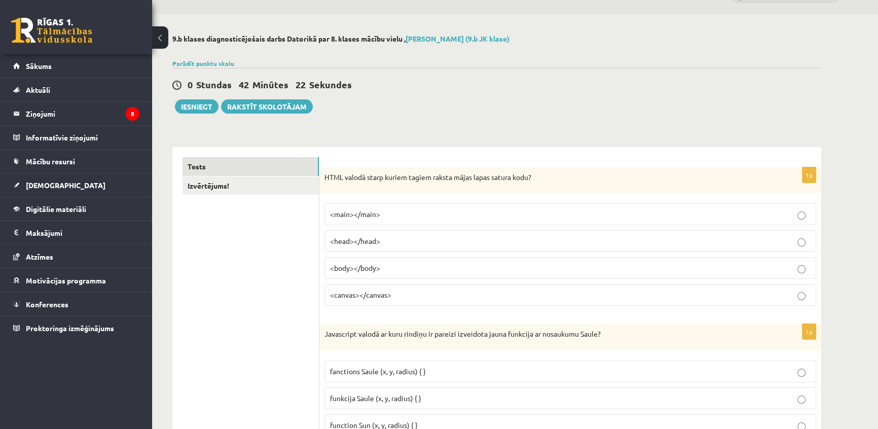
scroll to position [21, 0]
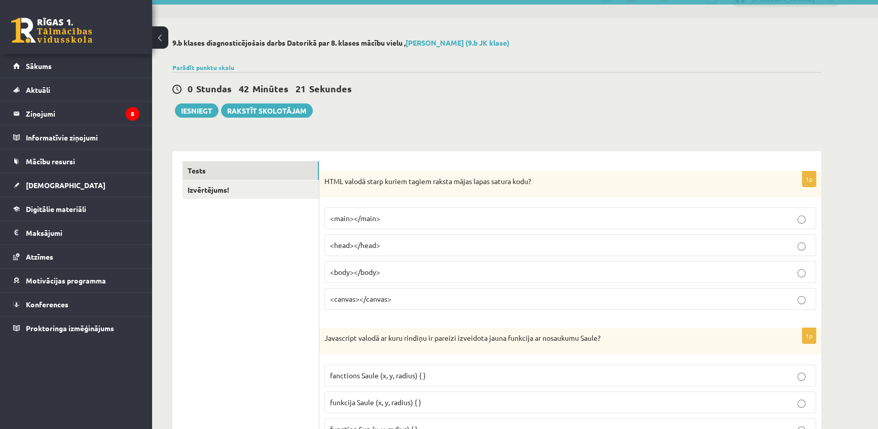
click at [374, 238] on label "<head></head>" at bounding box center [571, 245] width 492 height 22
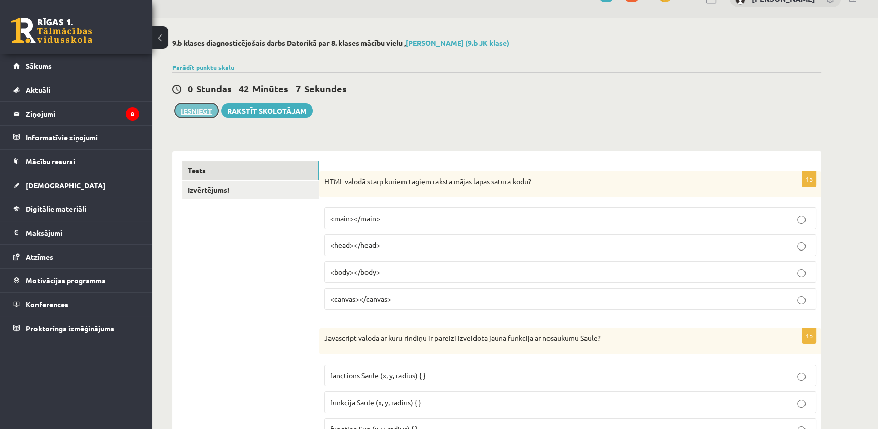
click at [189, 114] on button "Iesniegt" at bounding box center [197, 110] width 44 height 14
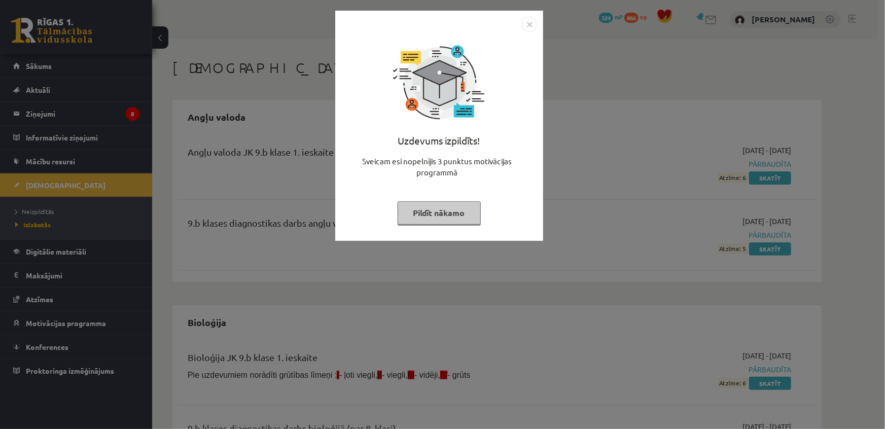
click at [452, 209] on button "Pildīt nākamo" at bounding box center [439, 212] width 83 height 23
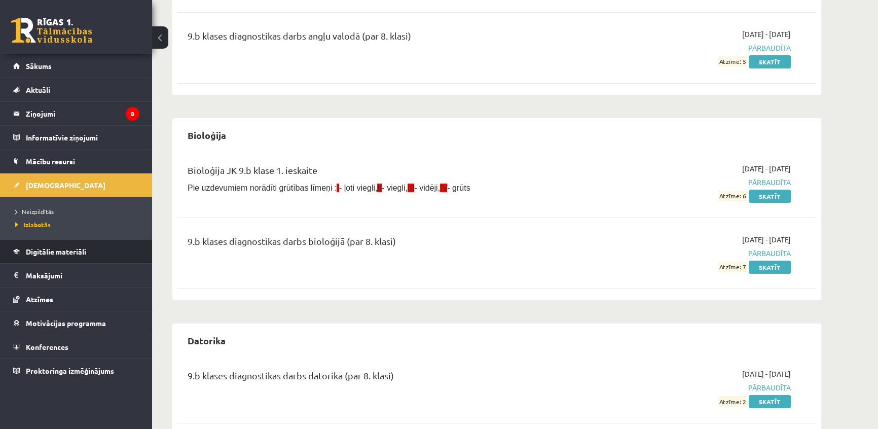
scroll to position [323, 0]
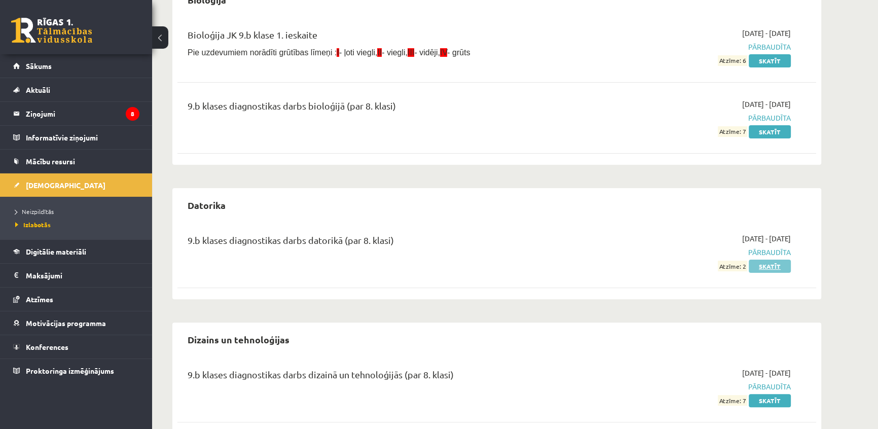
click at [762, 265] on link "Skatīt" at bounding box center [770, 266] width 42 height 13
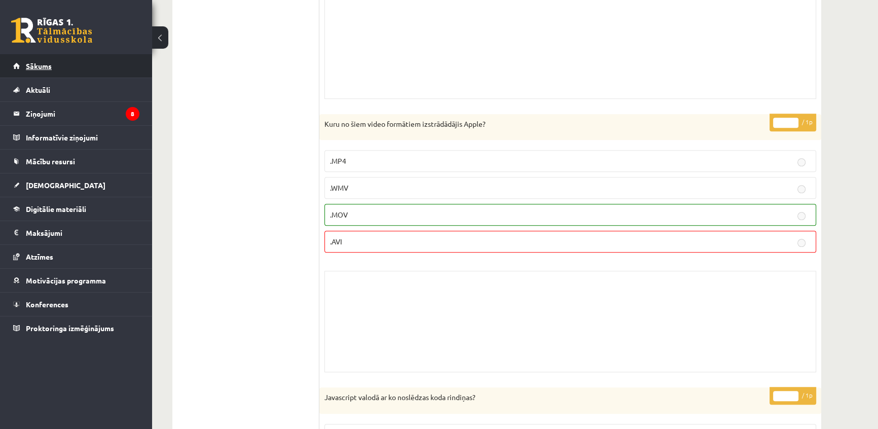
scroll to position [5877, 0]
click at [41, 183] on span "[DEMOGRAPHIC_DATA]" at bounding box center [66, 185] width 80 height 9
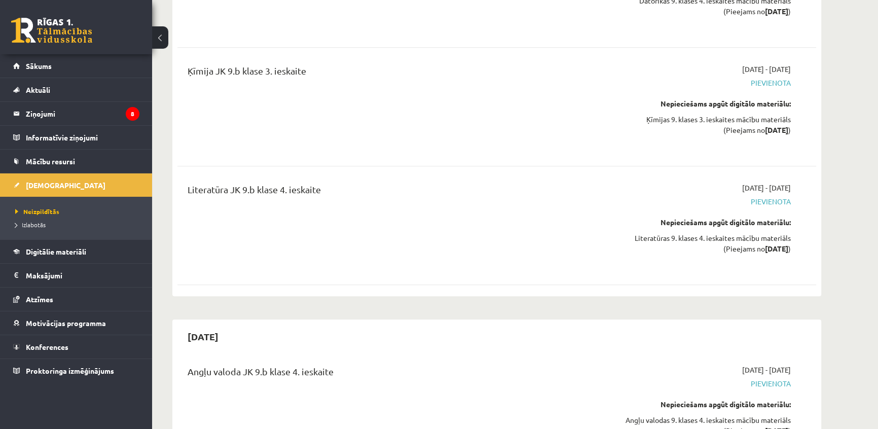
scroll to position [5740, 0]
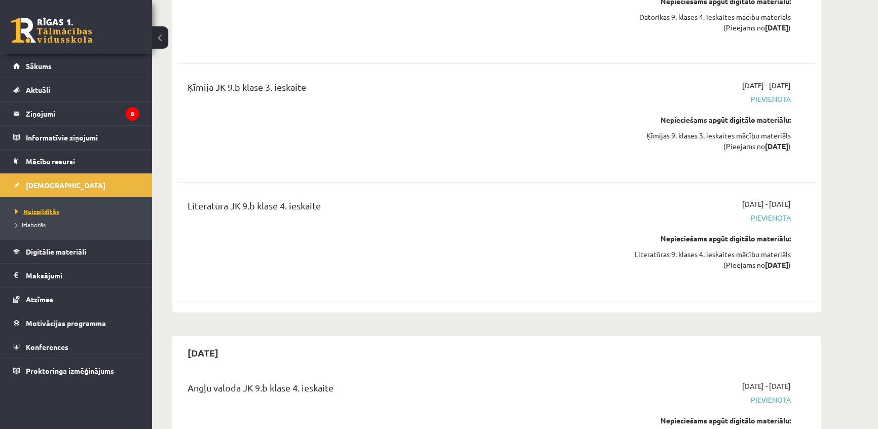
click at [33, 207] on link "Neizpildītās" at bounding box center [78, 211] width 127 height 9
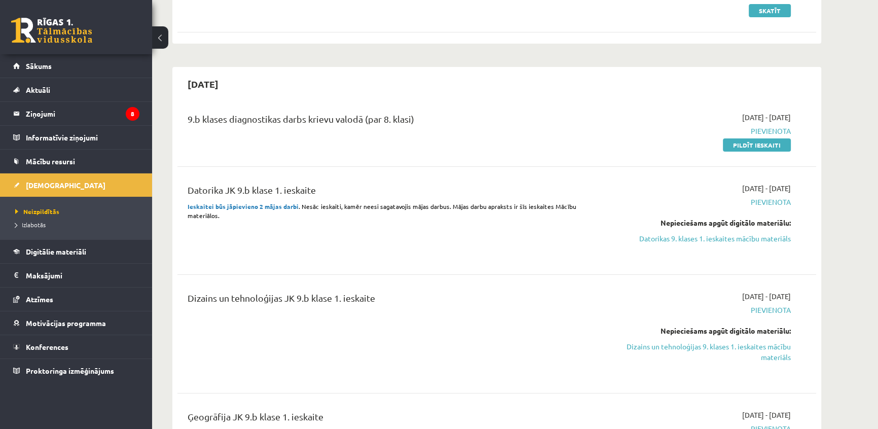
scroll to position [184, 0]
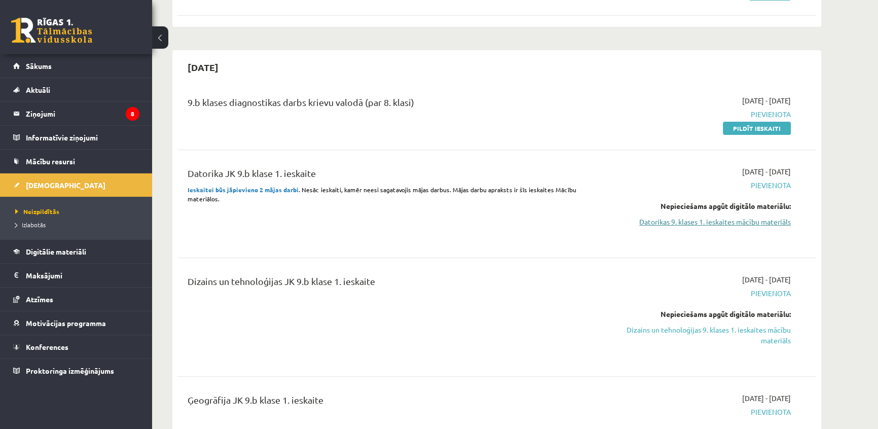
click at [686, 223] on link "Datorikas 9. klases 1. ieskaites mācību materiāls" at bounding box center [695, 222] width 191 height 11
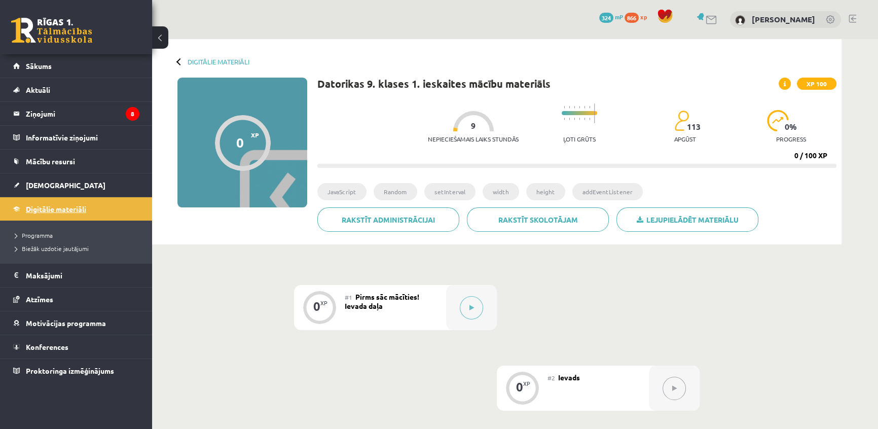
click at [40, 213] on link "Digitālie materiāli" at bounding box center [76, 208] width 126 height 23
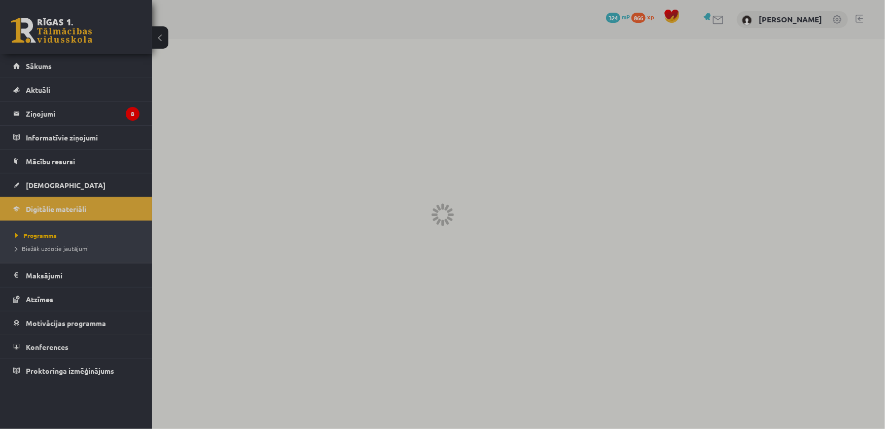
click at [52, 188] on div at bounding box center [442, 214] width 885 height 429
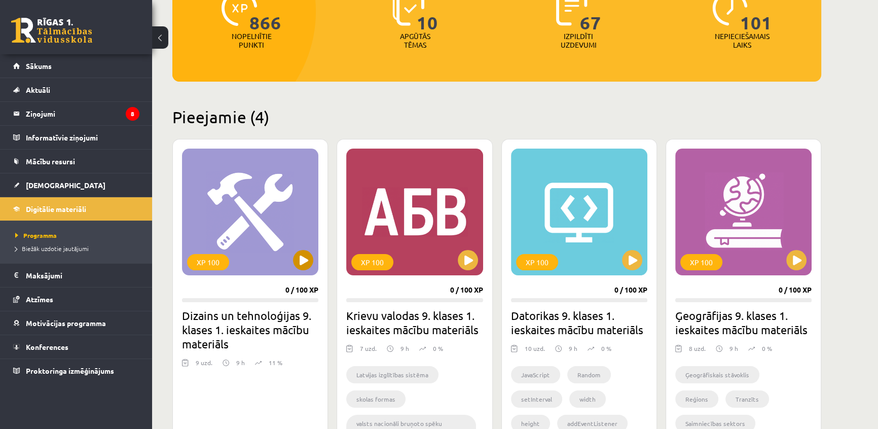
scroll to position [184, 0]
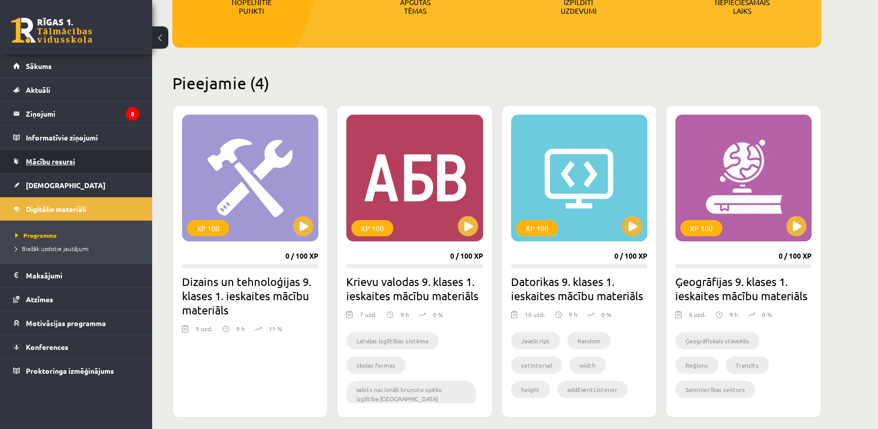
click at [50, 168] on link "Mācību resursi" at bounding box center [76, 161] width 126 height 23
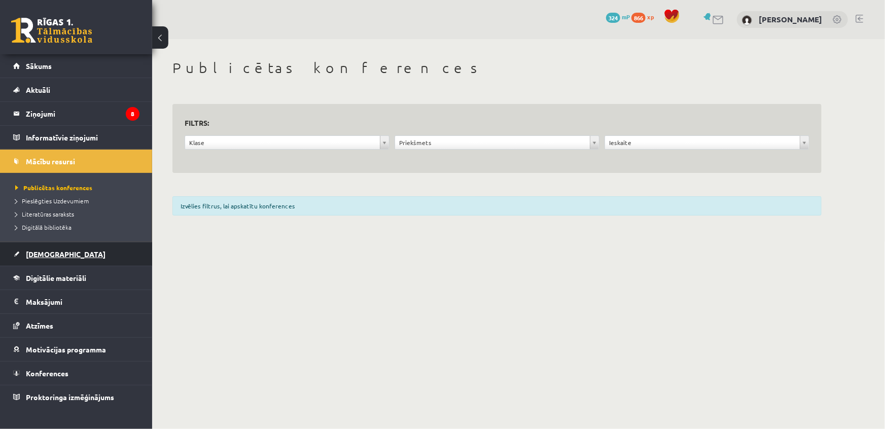
click at [42, 244] on link "[DEMOGRAPHIC_DATA]" at bounding box center [76, 253] width 126 height 23
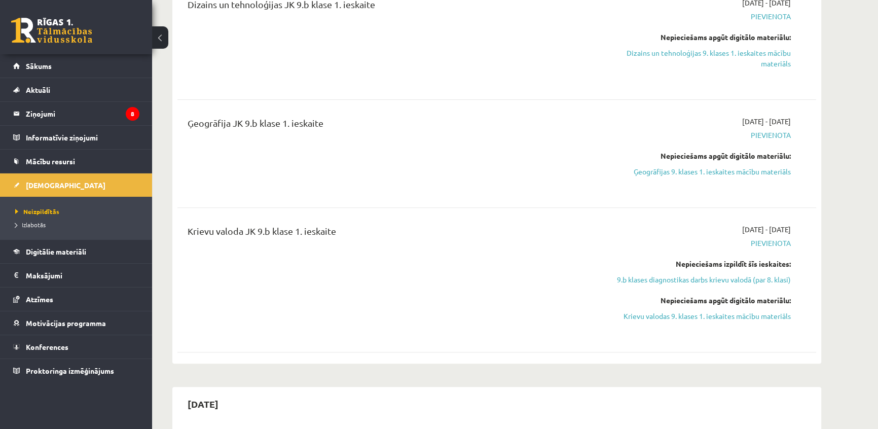
scroll to position [415, 0]
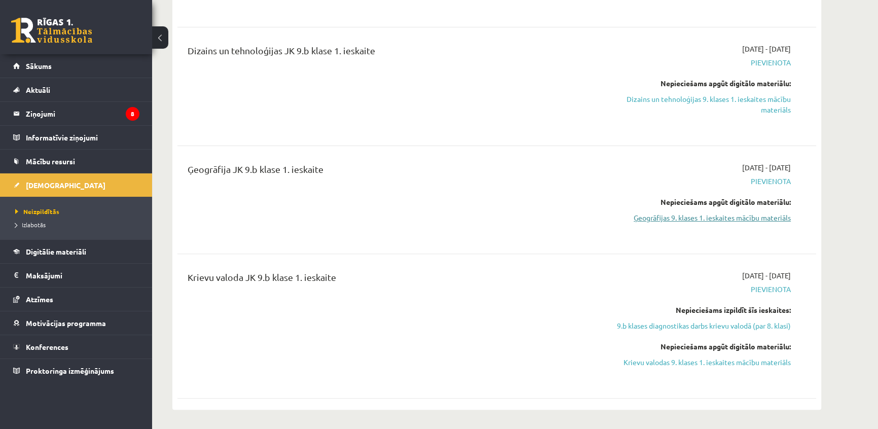
click at [735, 220] on link "Ģeogrāfijas 9. klases 1. ieskaites mācību materiāls" at bounding box center [695, 217] width 191 height 11
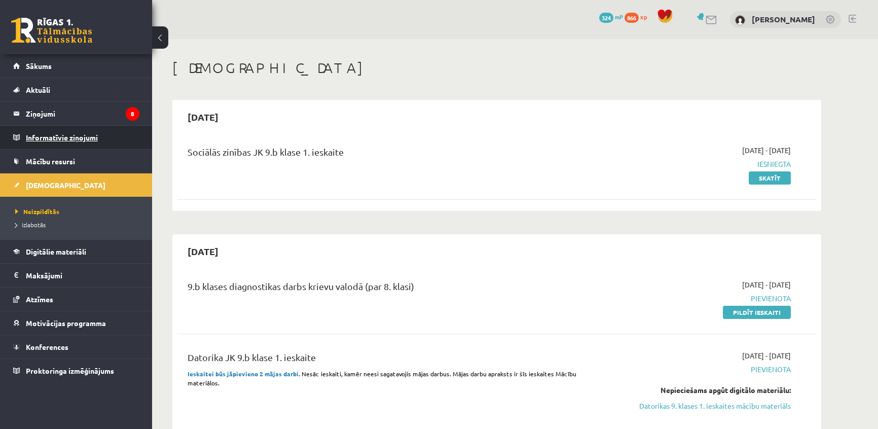
scroll to position [415, 0]
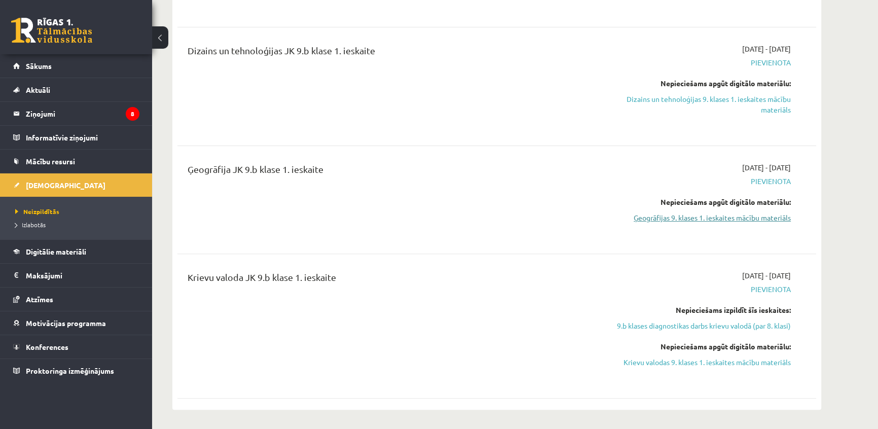
click at [705, 220] on link "Ģeogrāfijas 9. klases 1. ieskaites mācību materiāls" at bounding box center [695, 217] width 191 height 11
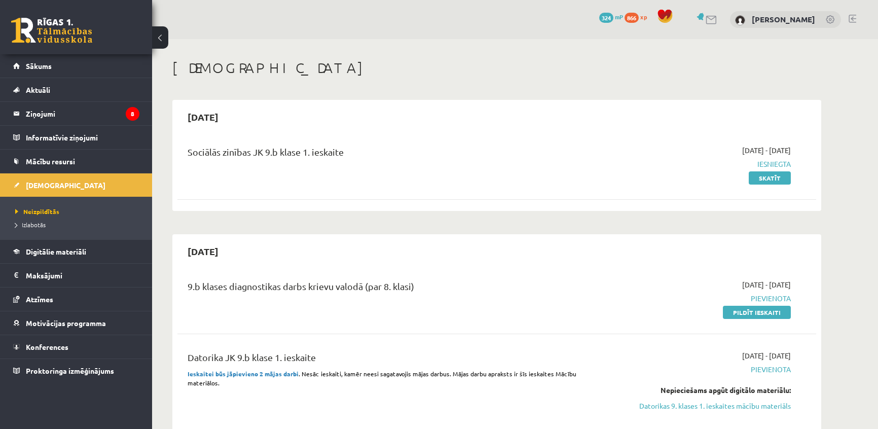
scroll to position [415, 0]
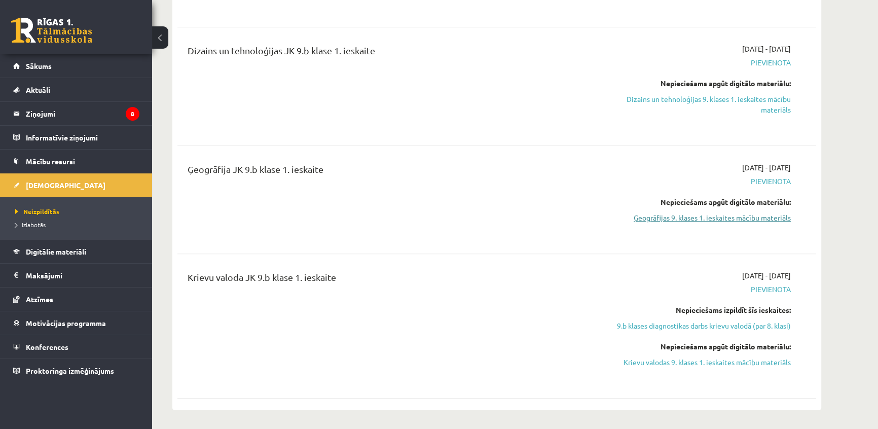
click at [748, 215] on link "Ģeogrāfijas 9. klases 1. ieskaites mācību materiāls" at bounding box center [695, 217] width 191 height 11
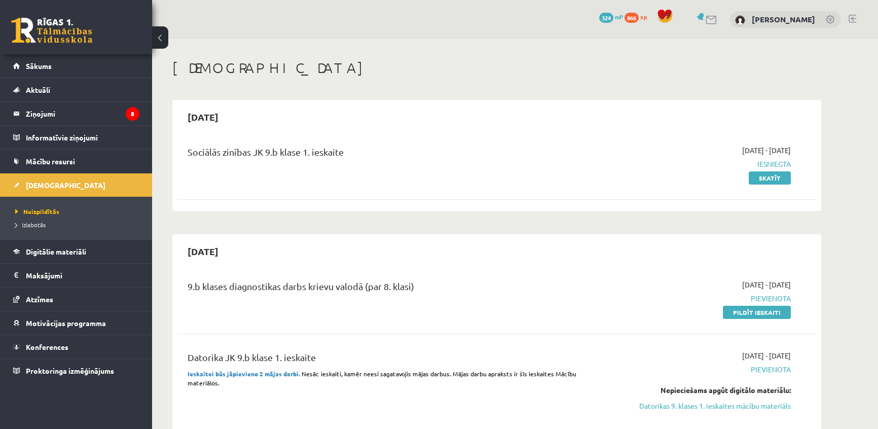
scroll to position [415, 0]
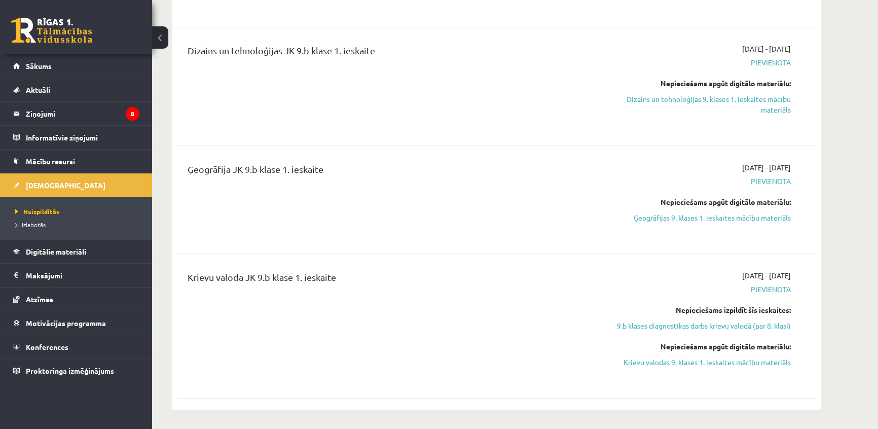
click at [40, 188] on span "[DEMOGRAPHIC_DATA]" at bounding box center [66, 185] width 80 height 9
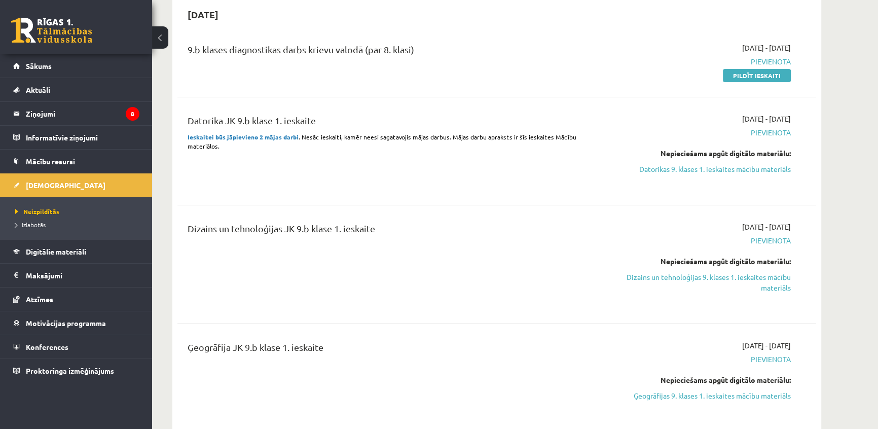
scroll to position [184, 0]
